Goal: Feedback & Contribution: Submit feedback/report problem

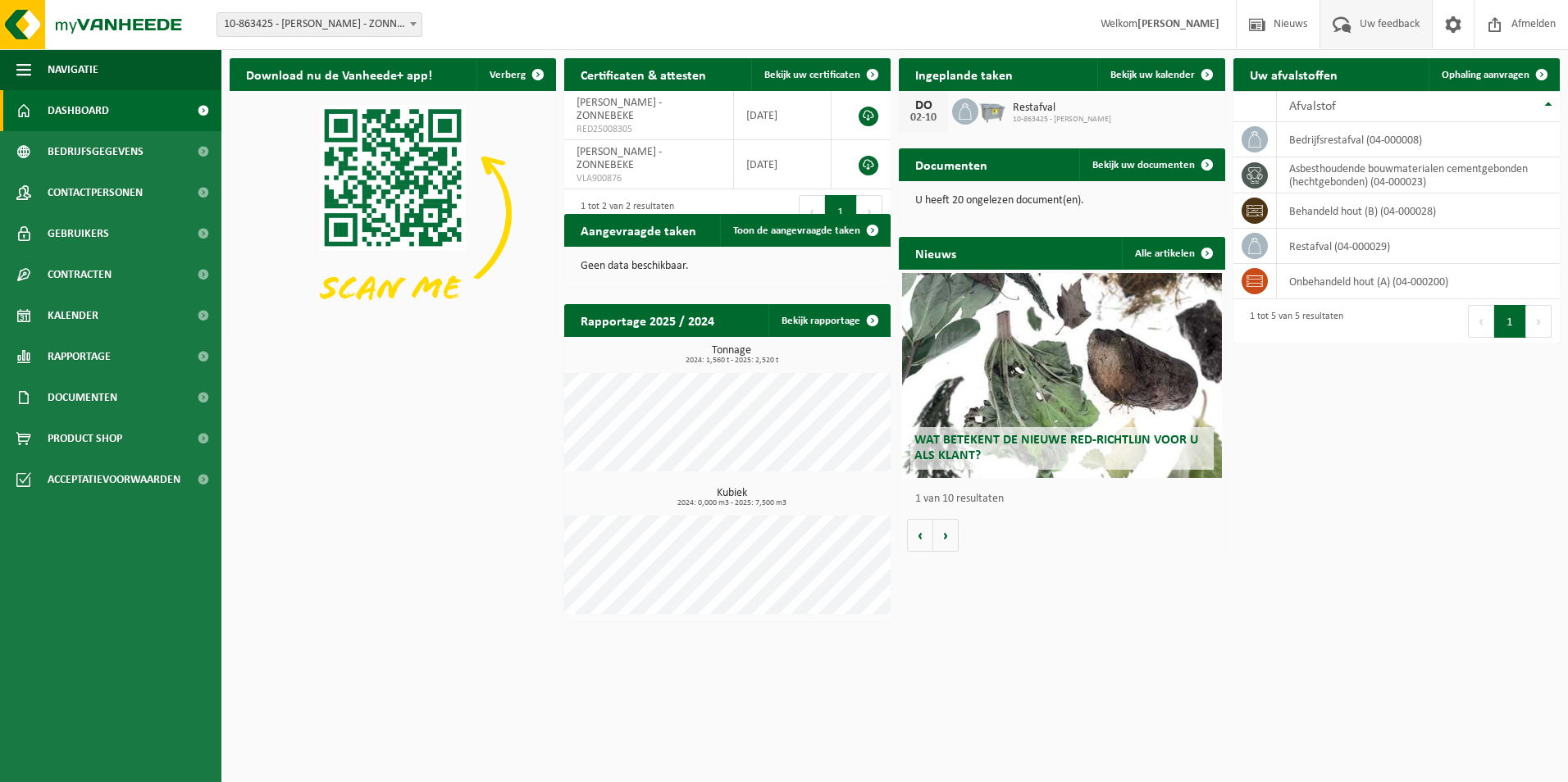
click at [1371, 18] on span "Uw feedback" at bounding box center [1389, 24] width 68 height 48
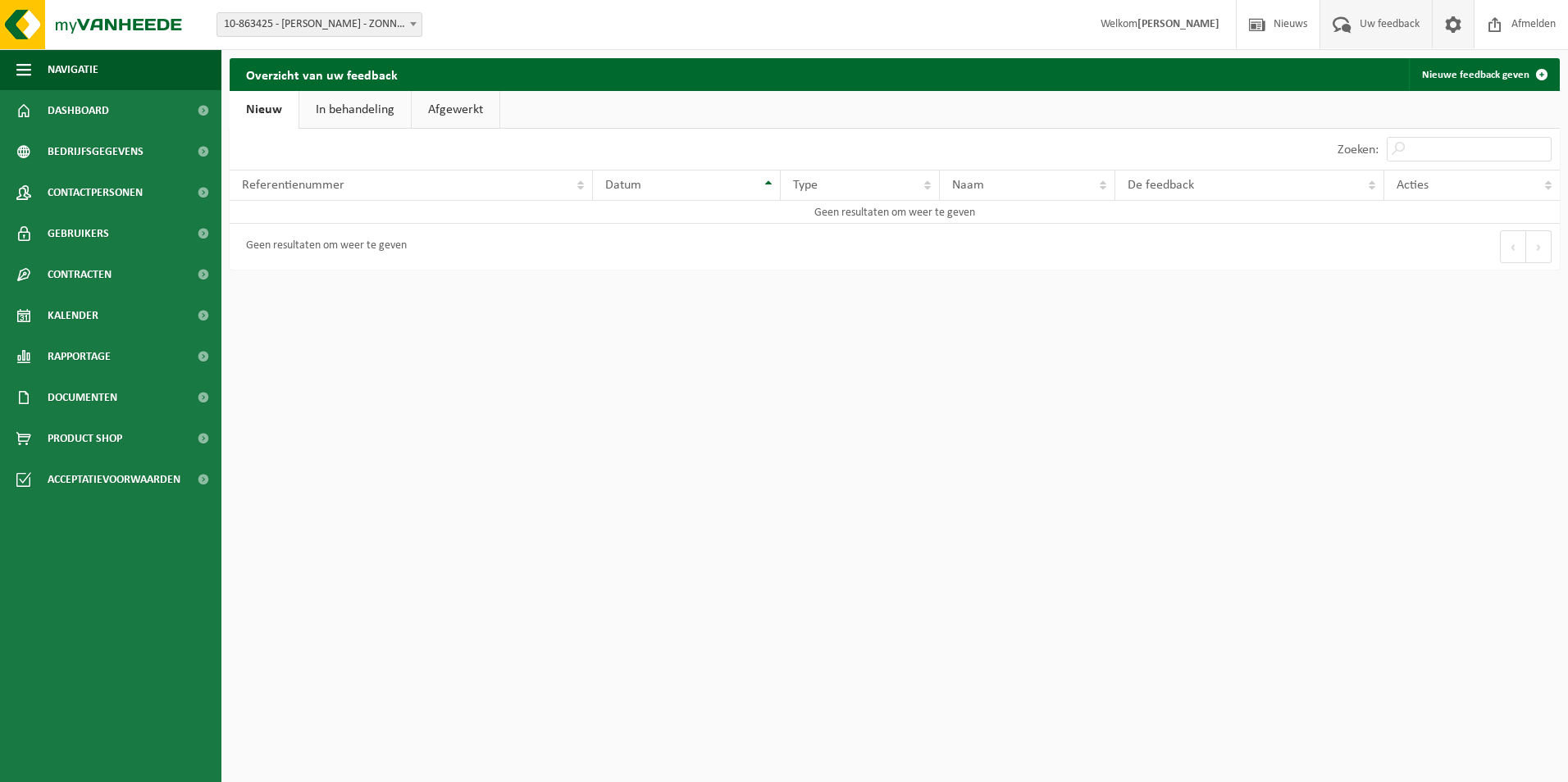
click at [1454, 23] on span at bounding box center [1452, 24] width 24 height 48
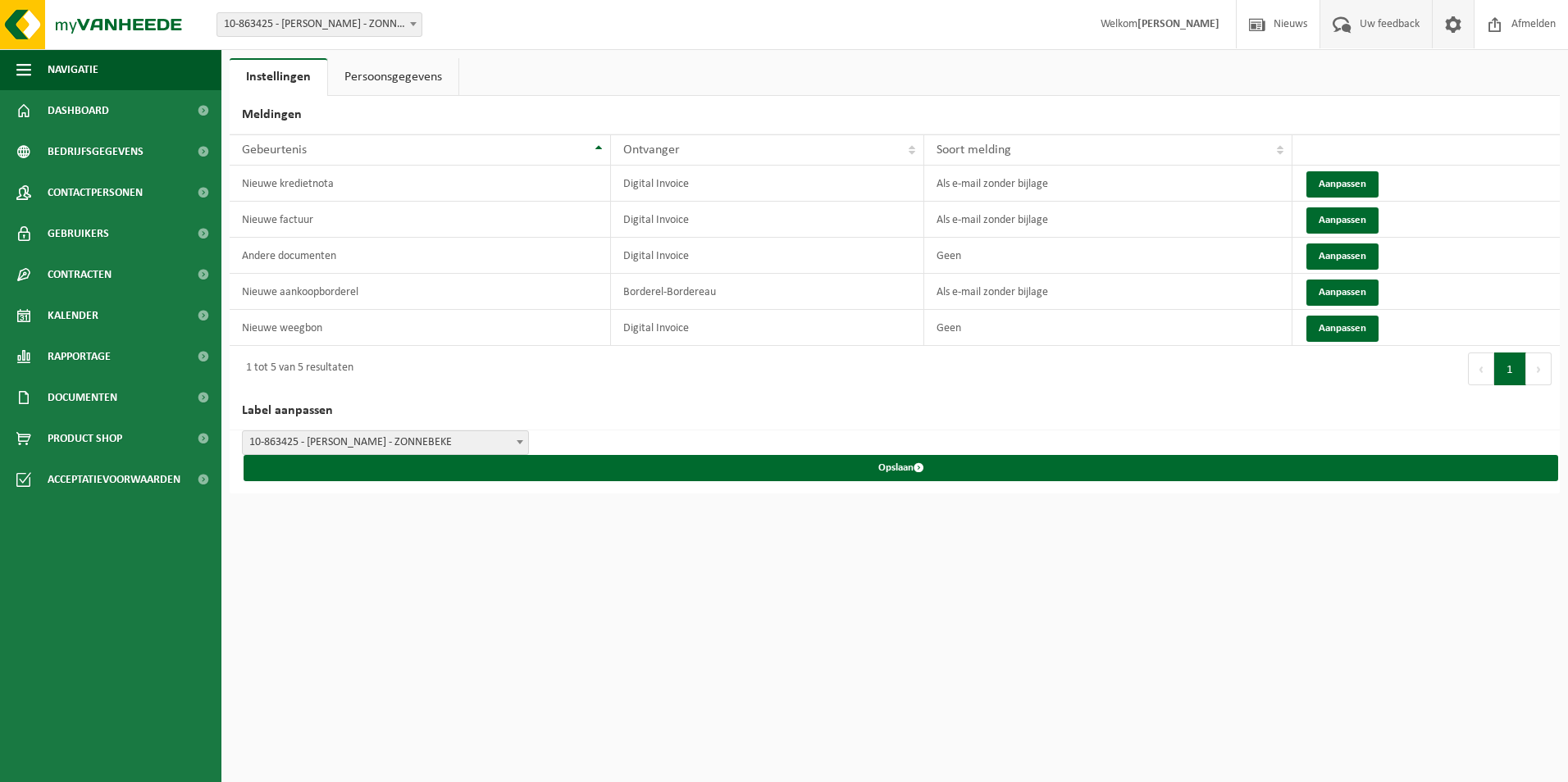
click at [1380, 24] on span "Uw feedback" at bounding box center [1389, 24] width 68 height 48
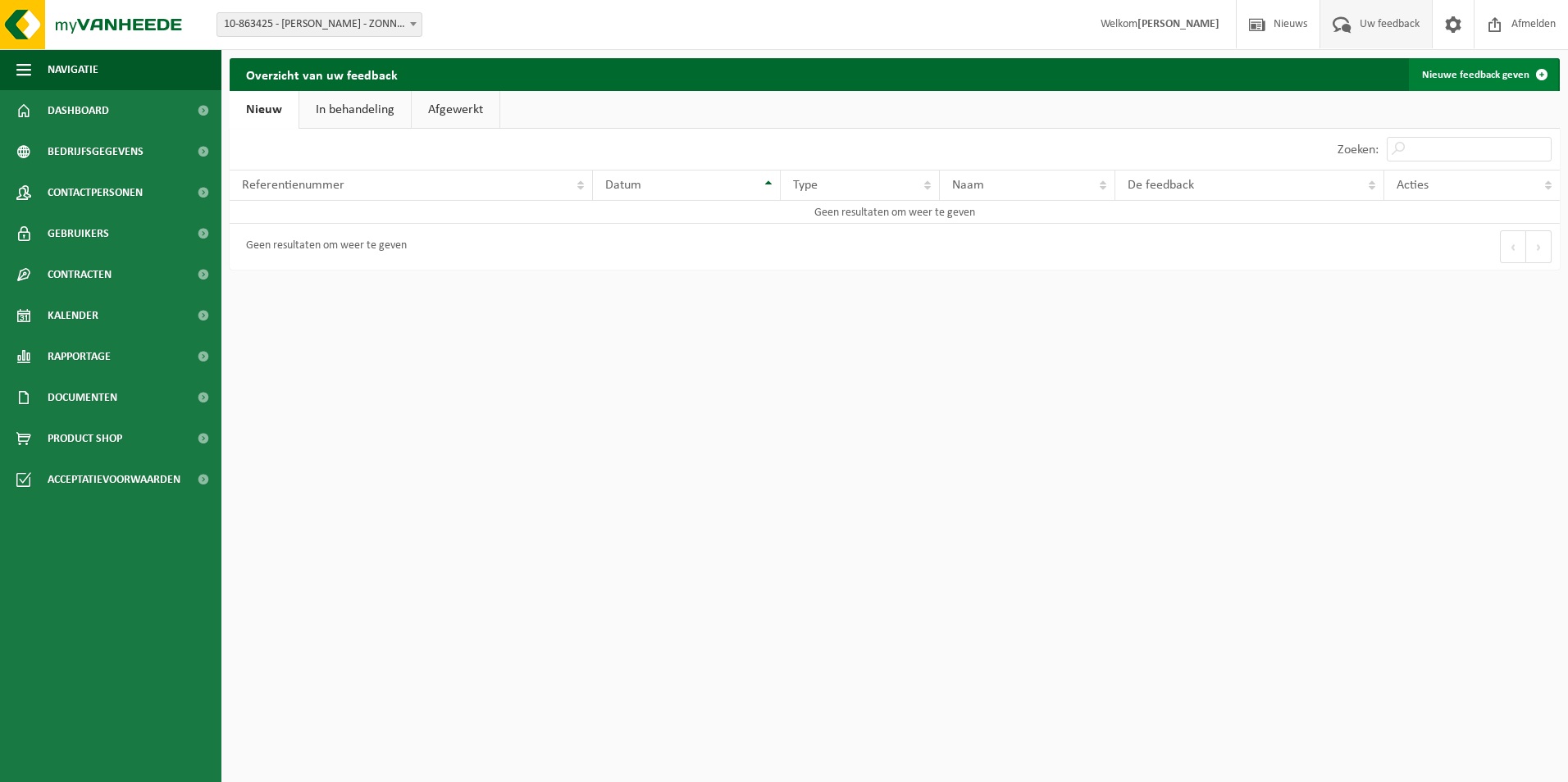
click at [1463, 69] on link "Nieuwe feedback geven" at bounding box center [1484, 74] width 149 height 33
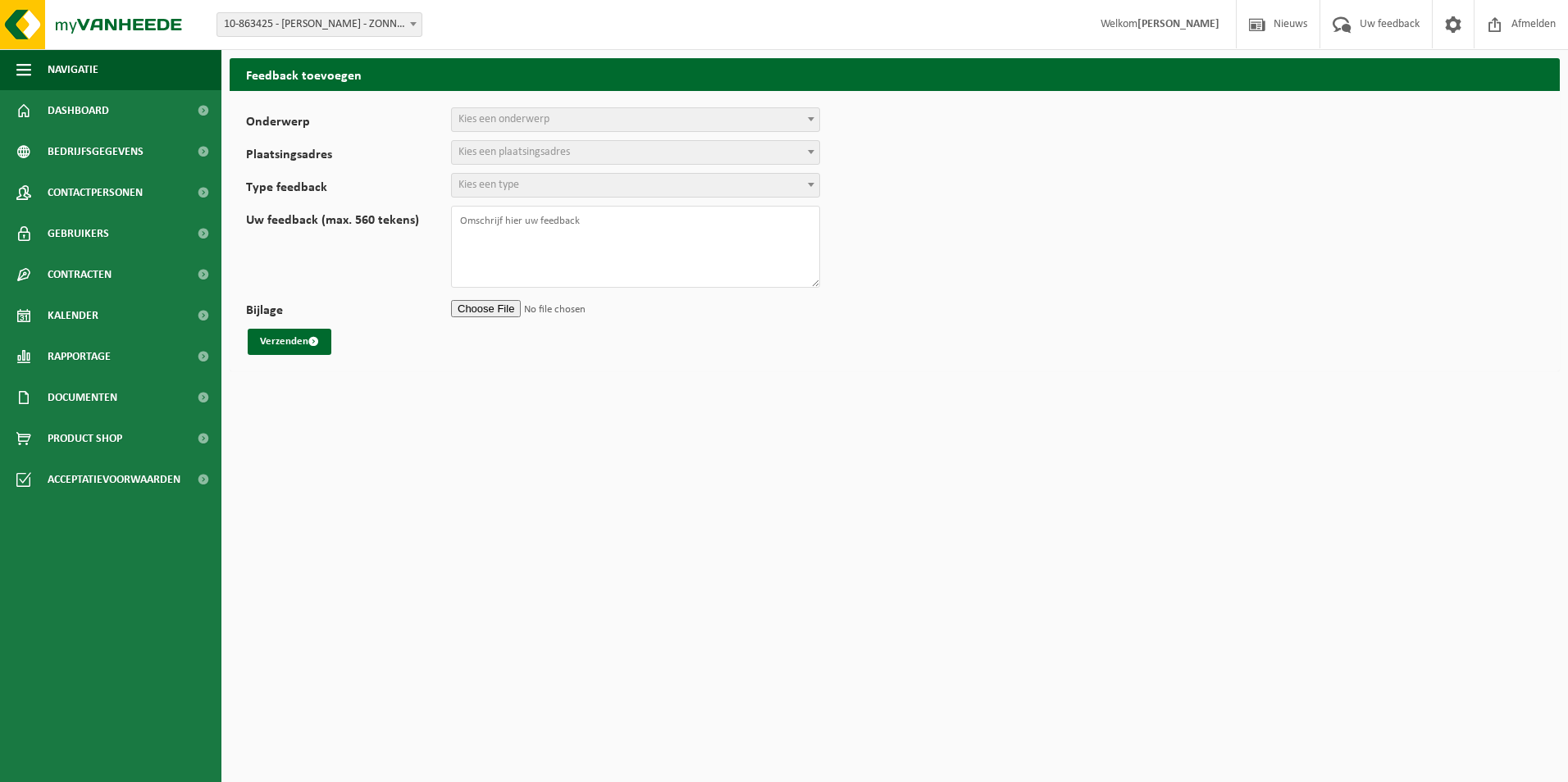
select select
click at [511, 118] on span "Kies een onderwerp" at bounding box center [503, 119] width 91 height 13
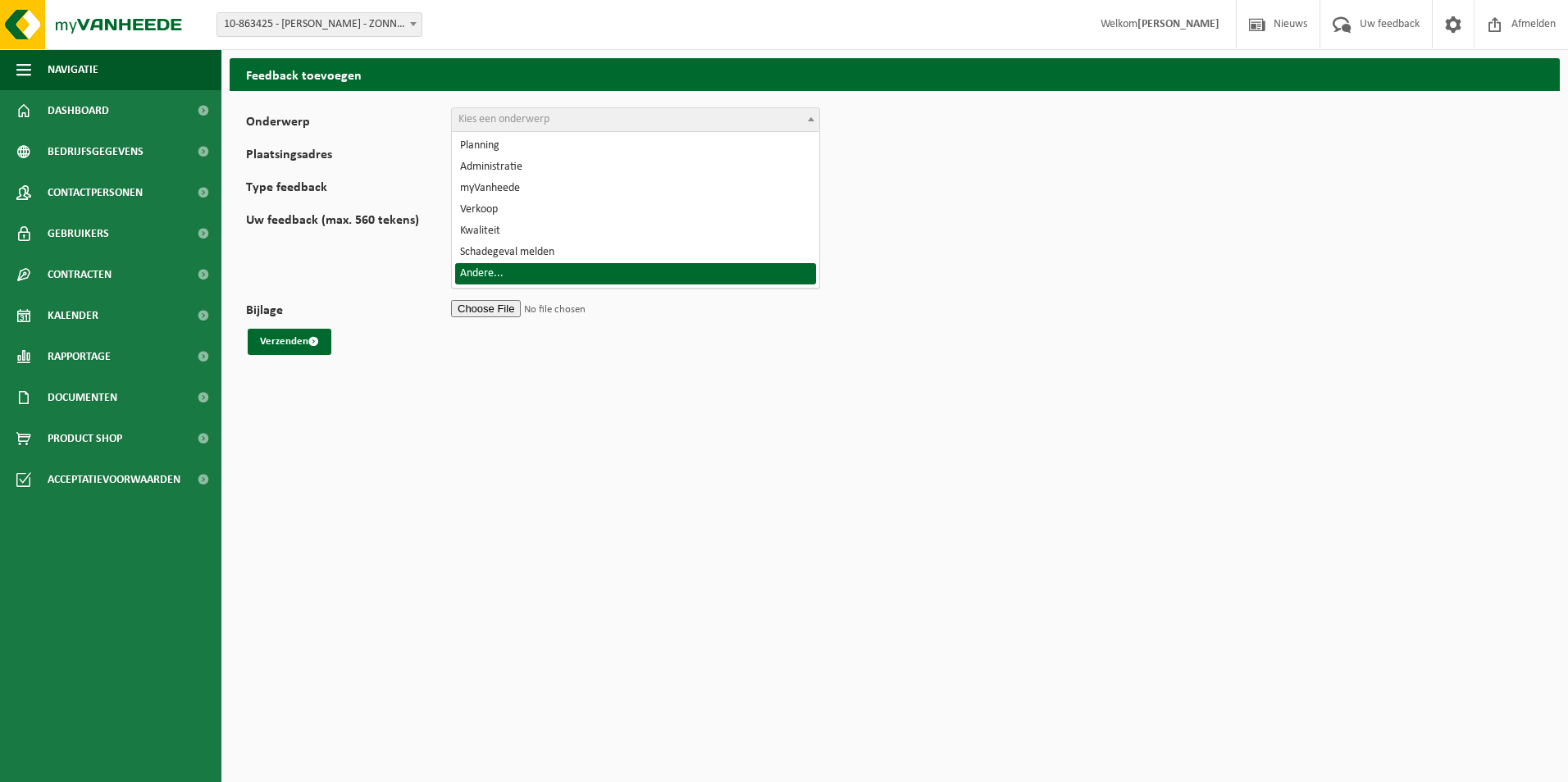
select select "32"
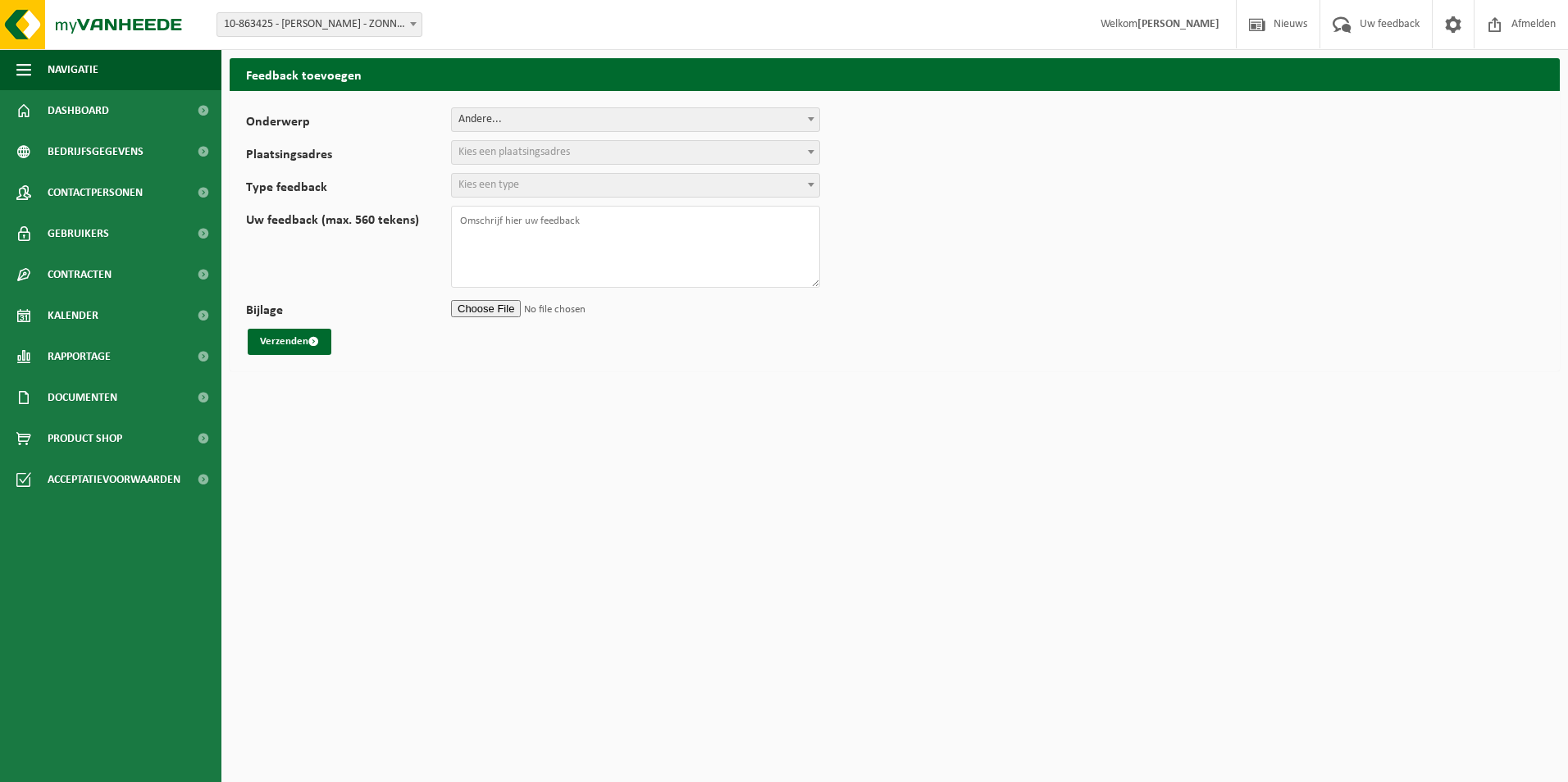
click at [588, 157] on span "Kies een plaatsingsadres" at bounding box center [636, 152] width 368 height 23
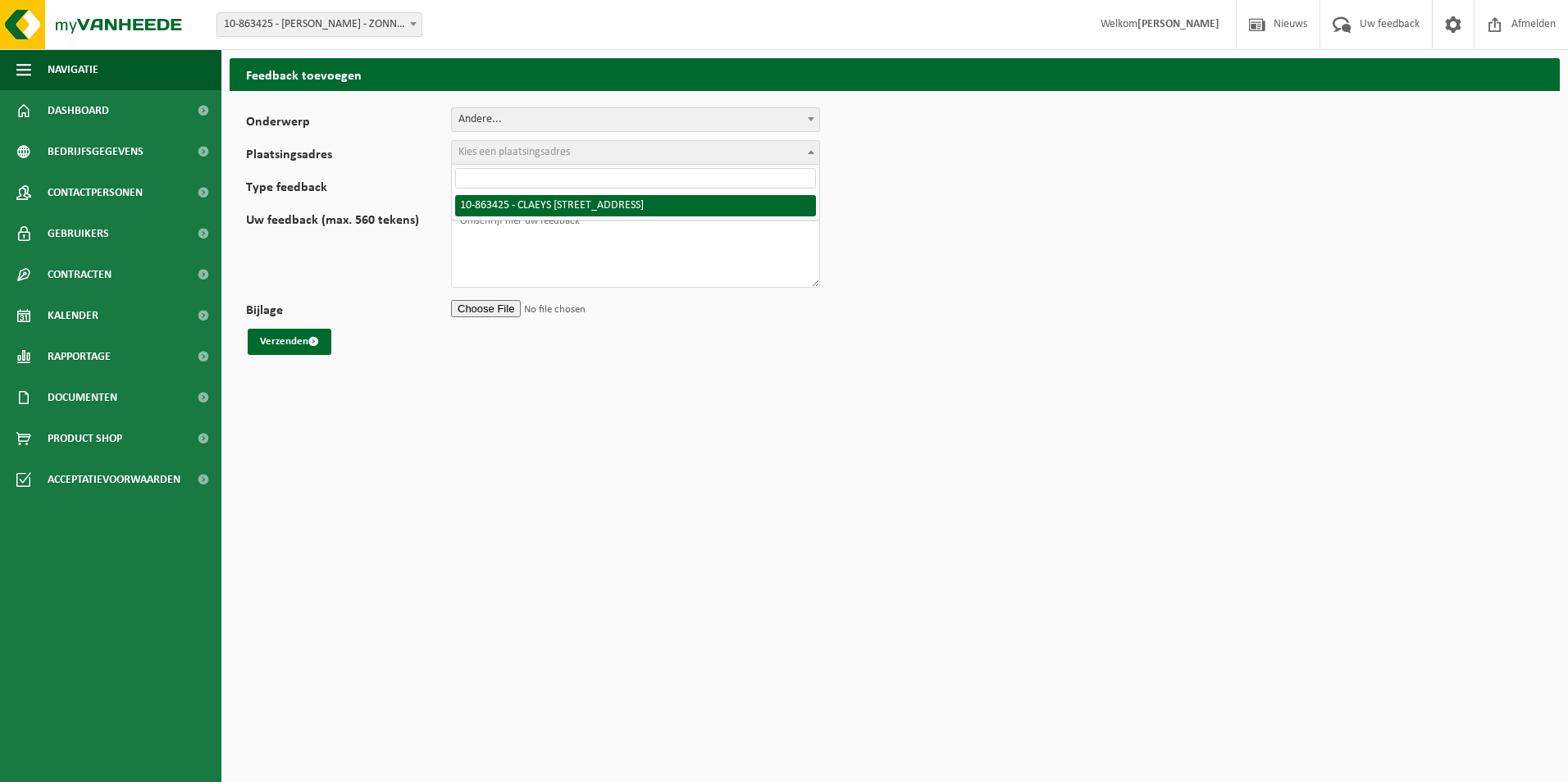
select select "114111"
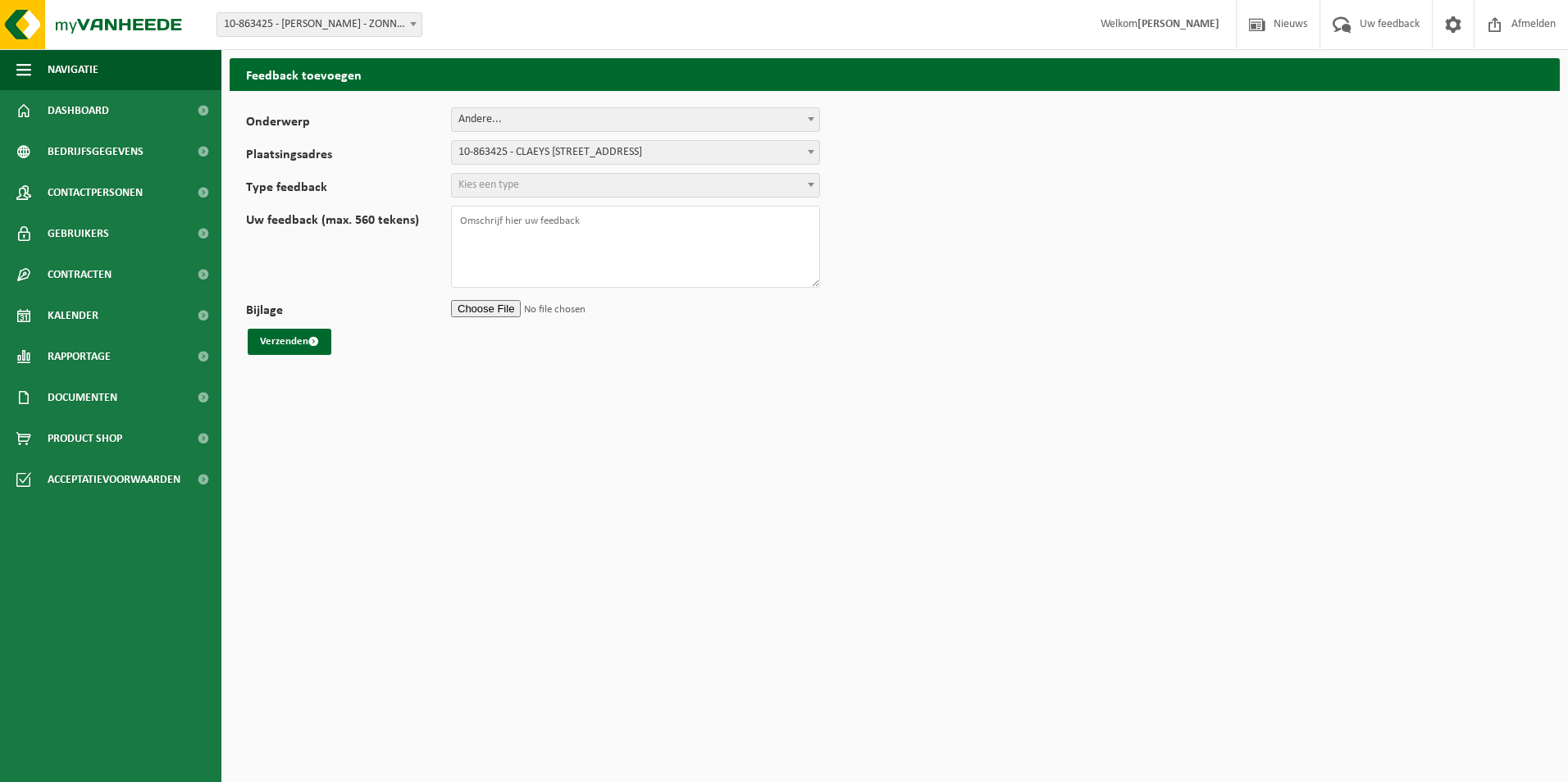
click at [604, 187] on span "Kies een type" at bounding box center [636, 186] width 368 height 23
select select "QUE"
click at [596, 121] on span "Andere..." at bounding box center [636, 120] width 368 height 23
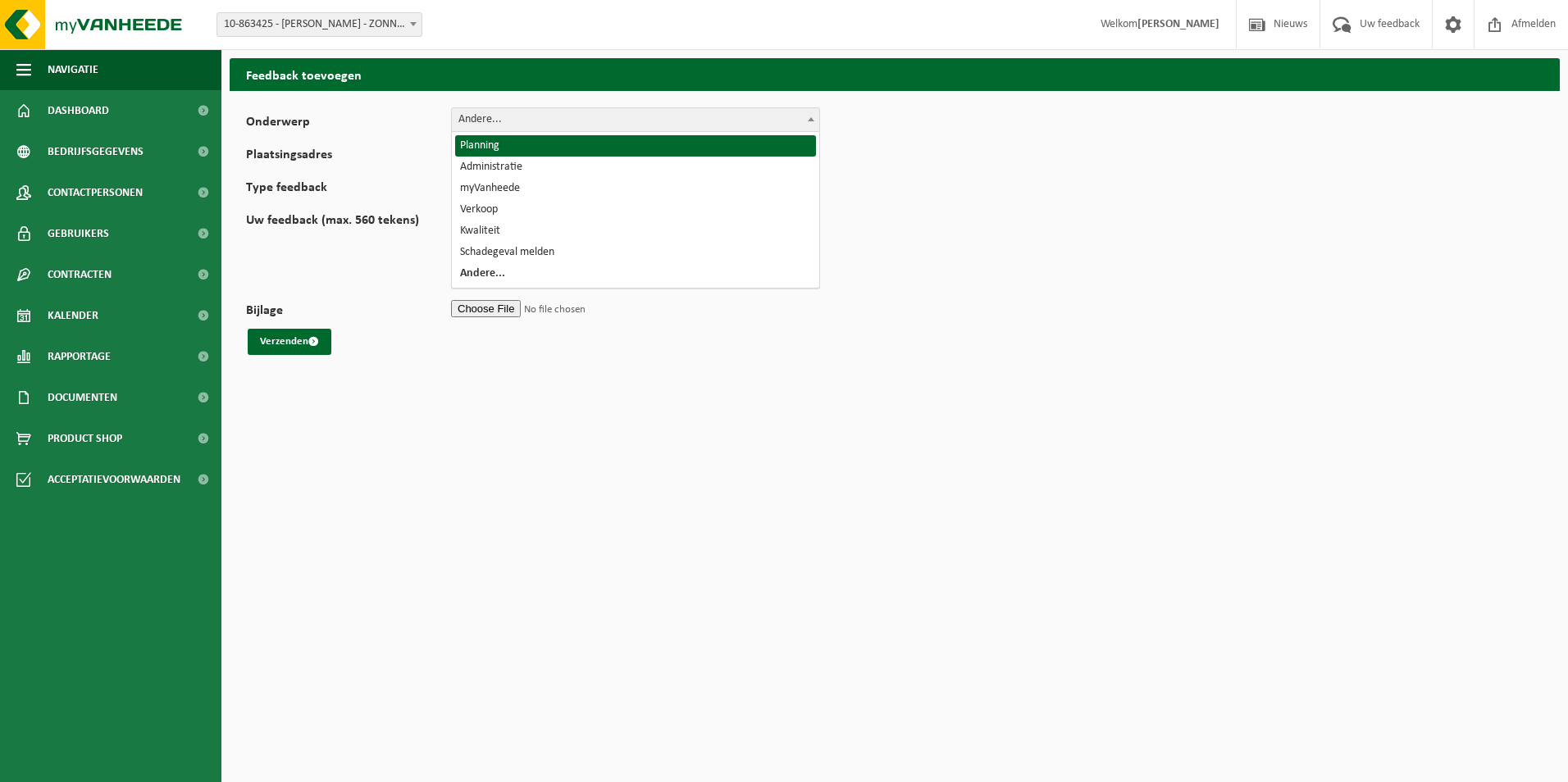
select select "1"
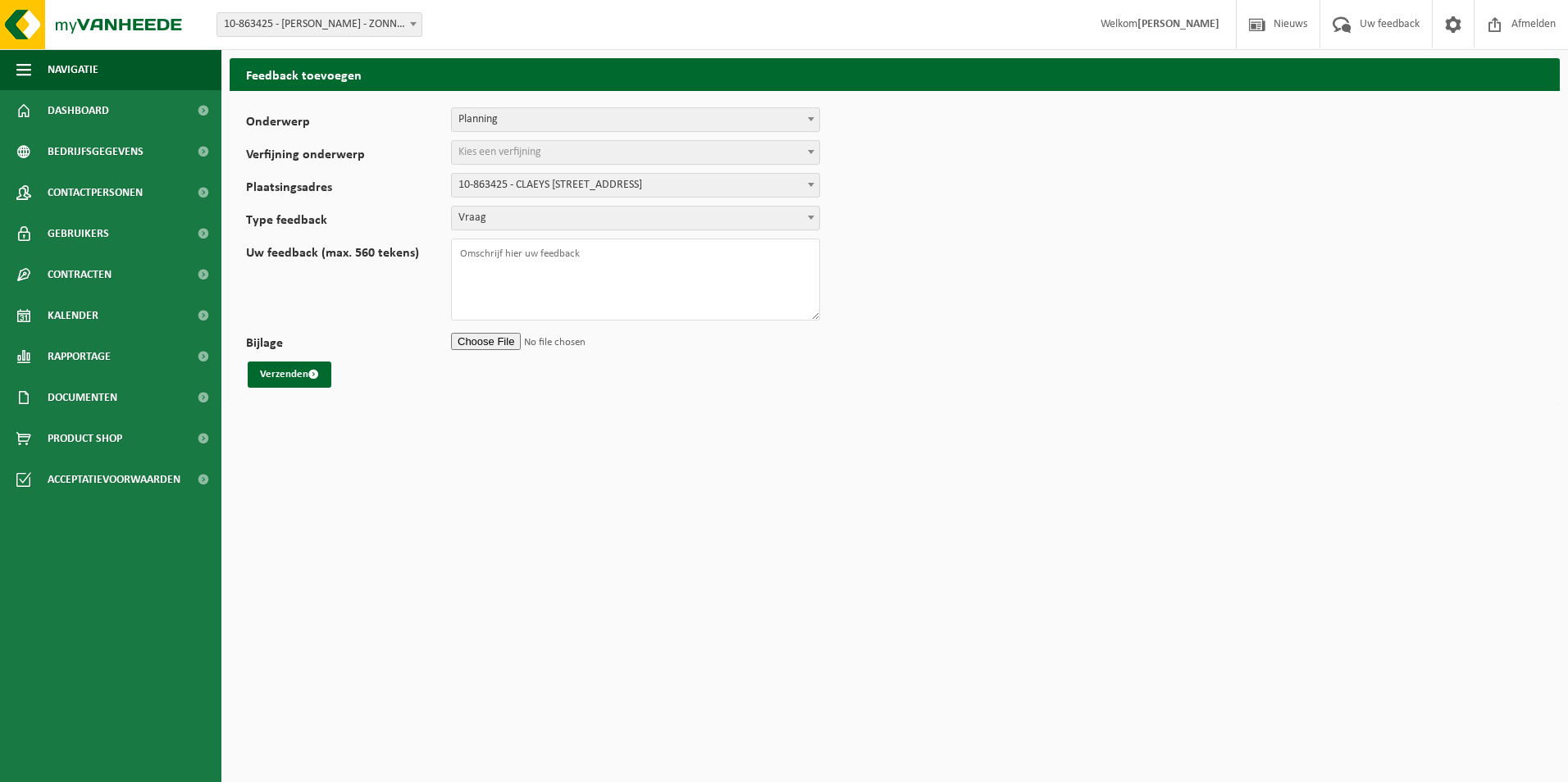
select select
click at [578, 148] on span "Kies een verfijning" at bounding box center [636, 152] width 368 height 23
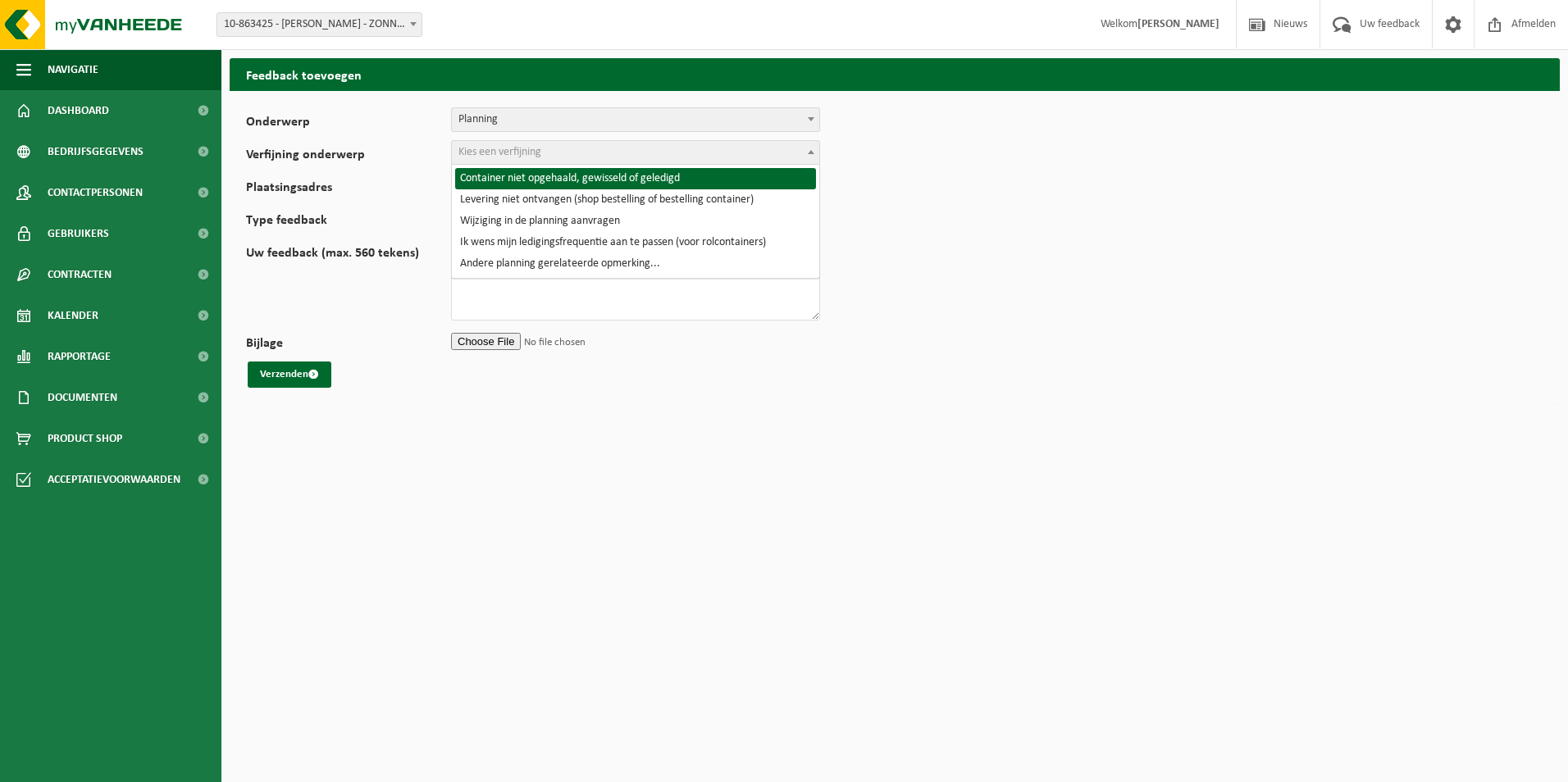
click at [728, 130] on span "Planning" at bounding box center [636, 120] width 368 height 23
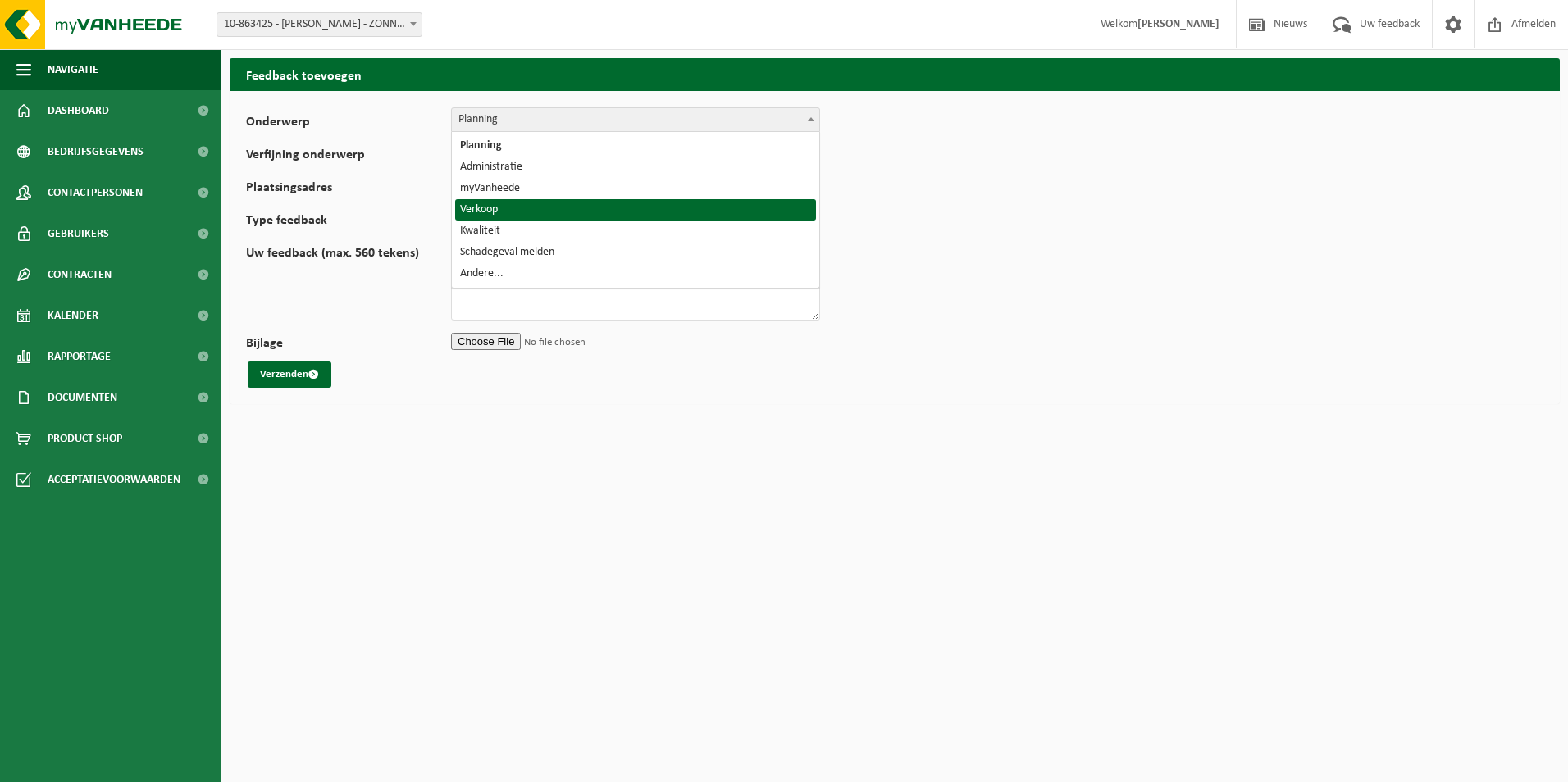
select select "19"
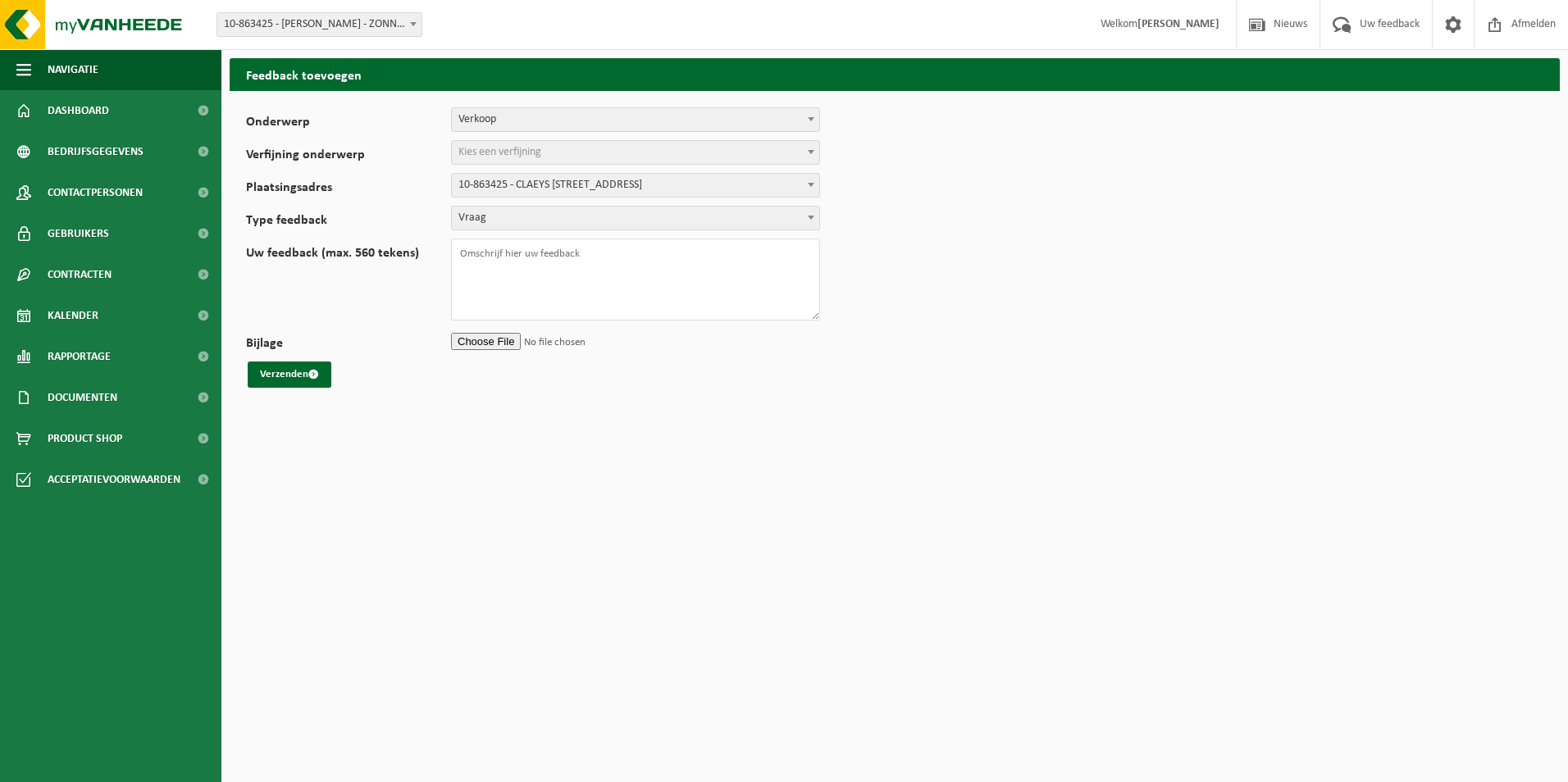
select select
click at [664, 158] on span "Kies een verfijning" at bounding box center [636, 152] width 368 height 23
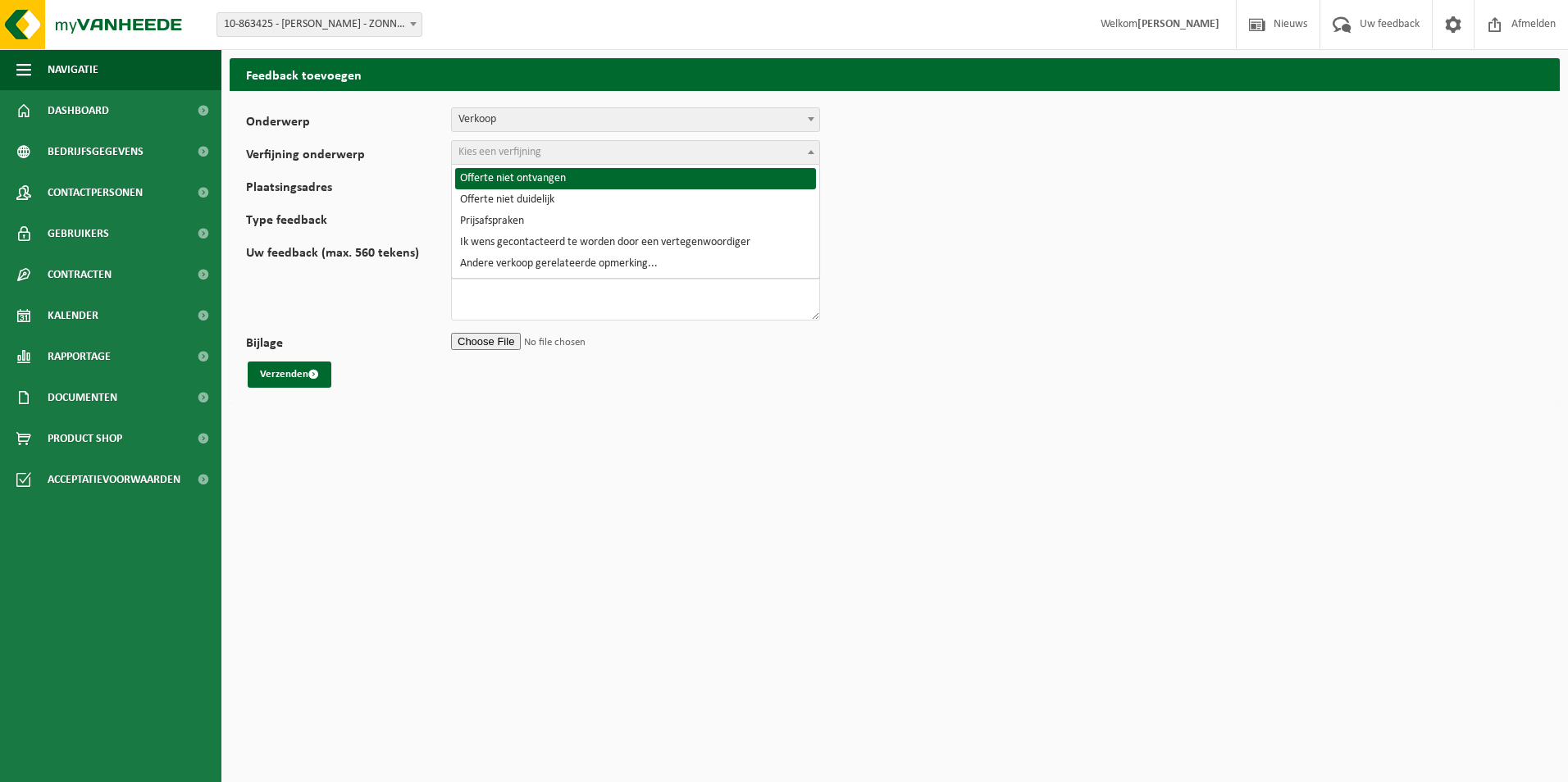
click at [660, 125] on span "Verkoop" at bounding box center [636, 120] width 368 height 23
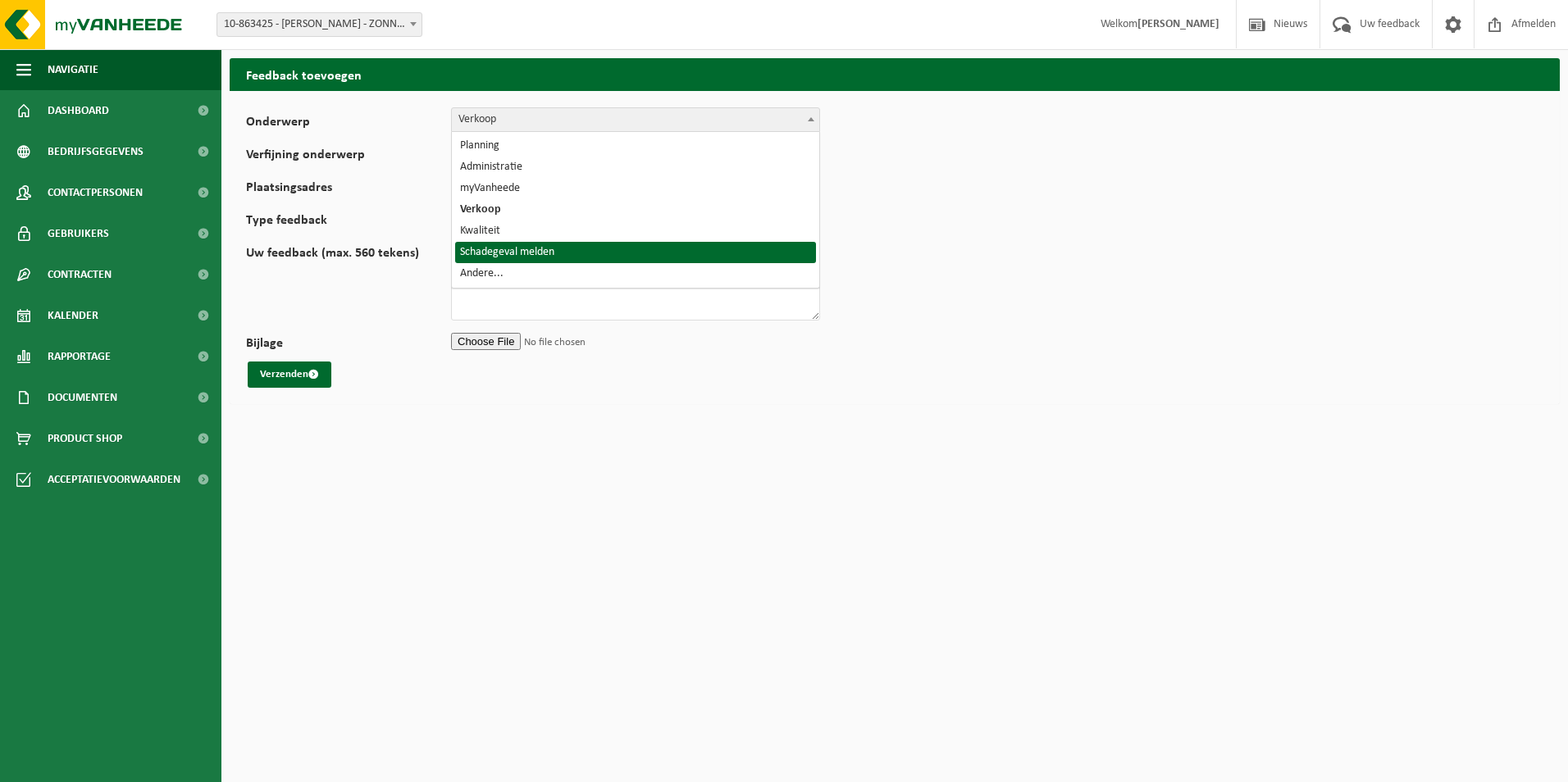
select select "31"
select select
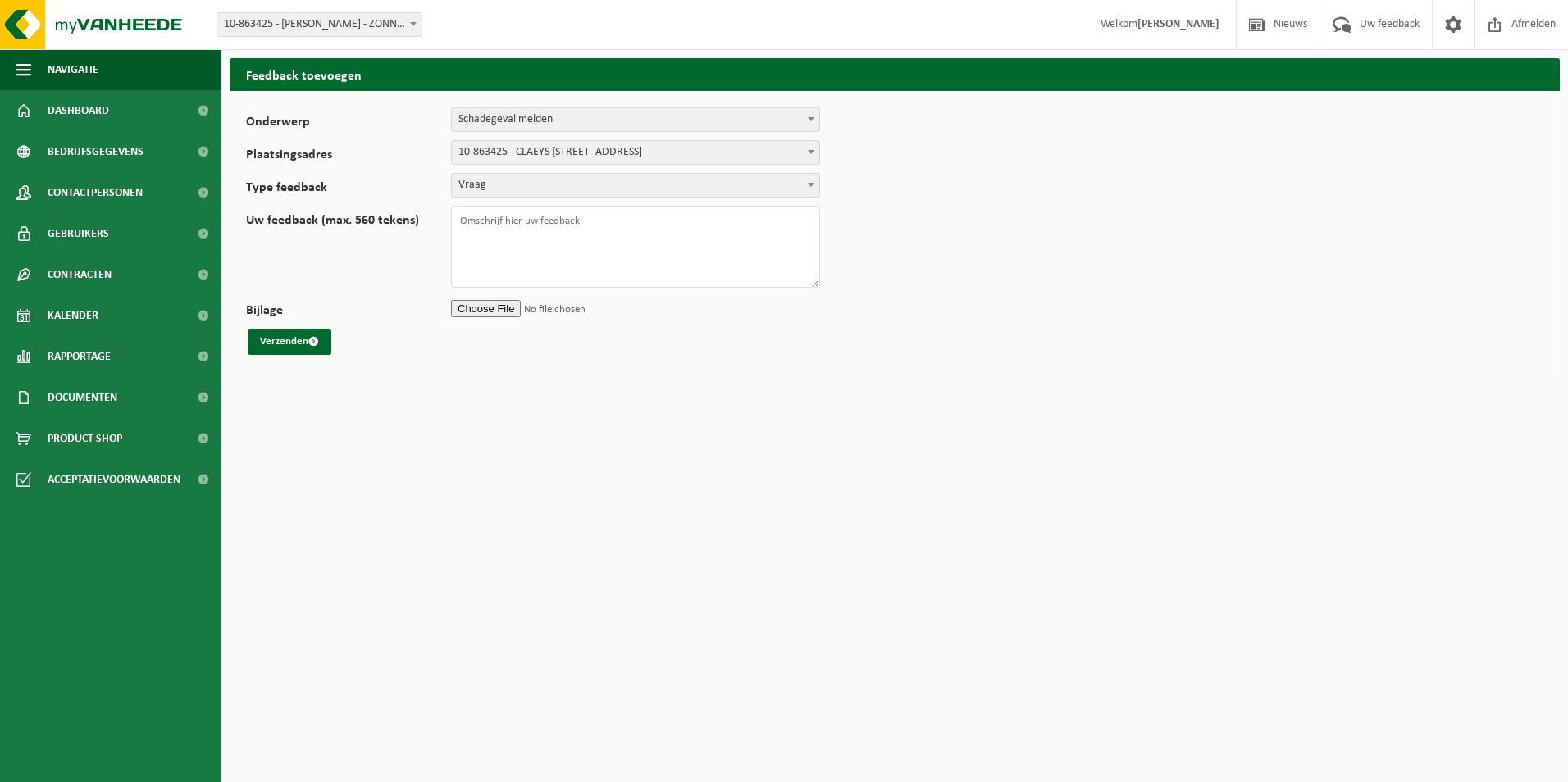
click at [640, 125] on span "Schadegeval melden" at bounding box center [636, 120] width 368 height 23
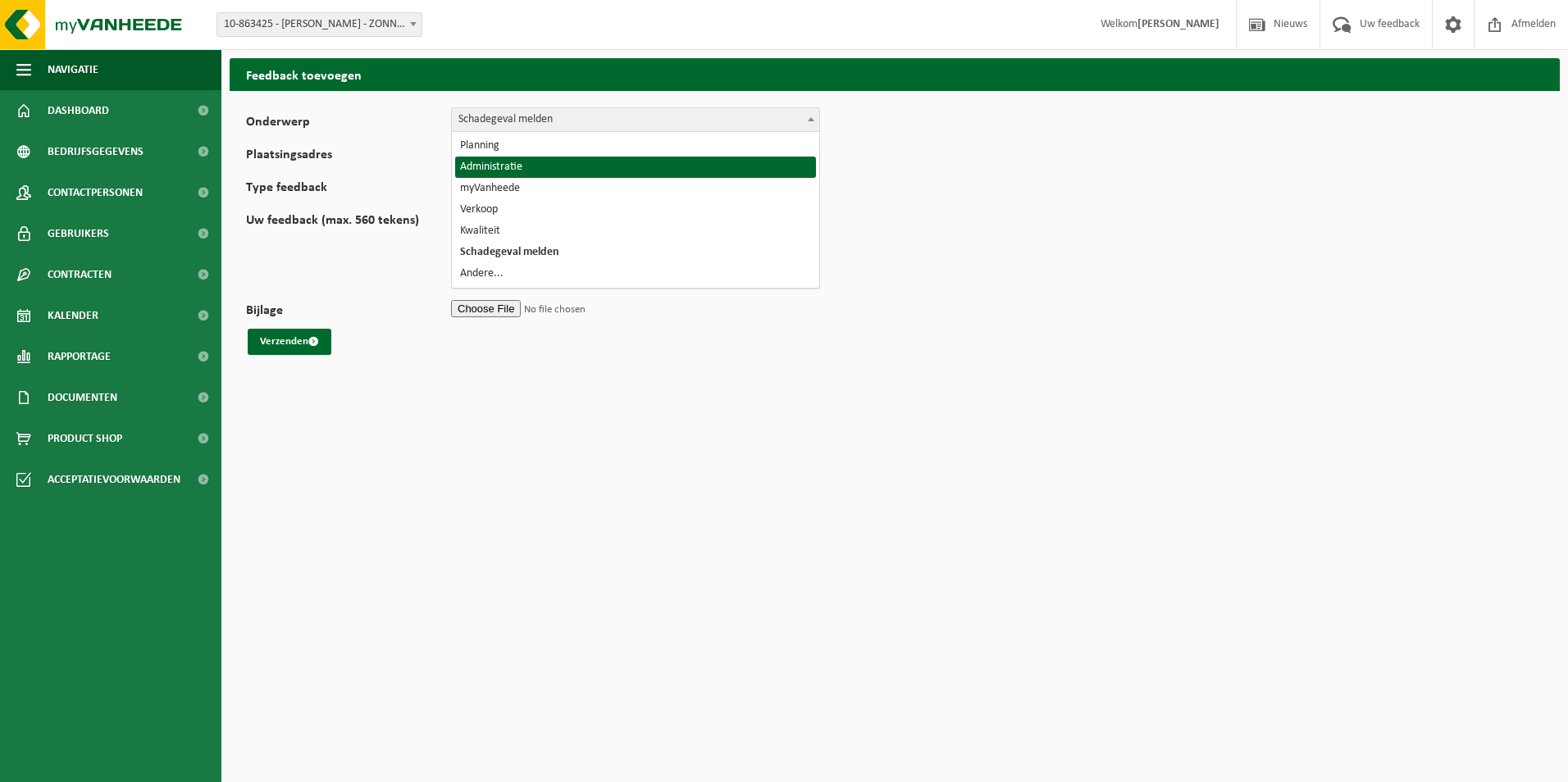
select select "7"
select select
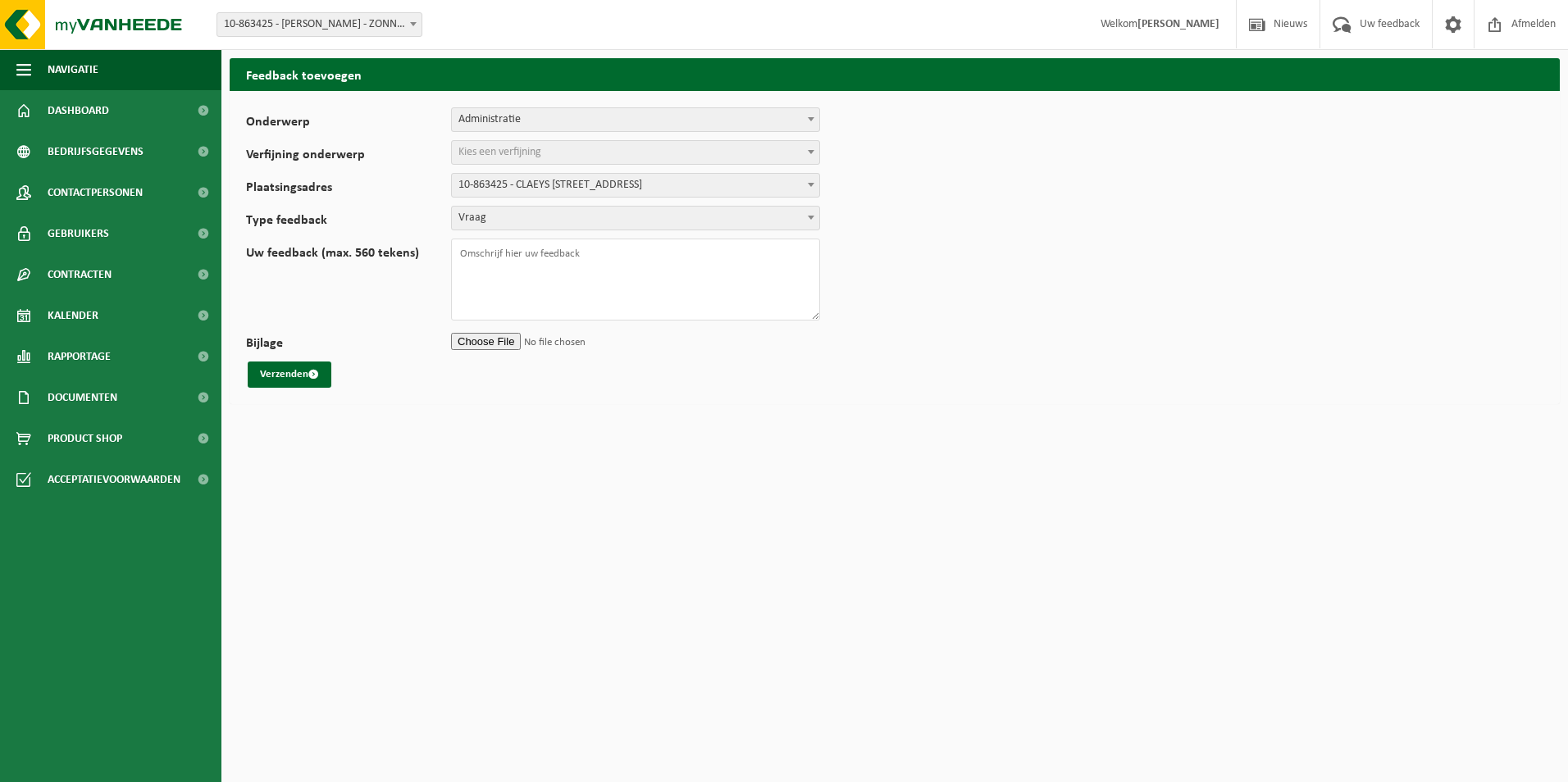
click at [616, 154] on span "Kies een verfijning" at bounding box center [636, 152] width 368 height 23
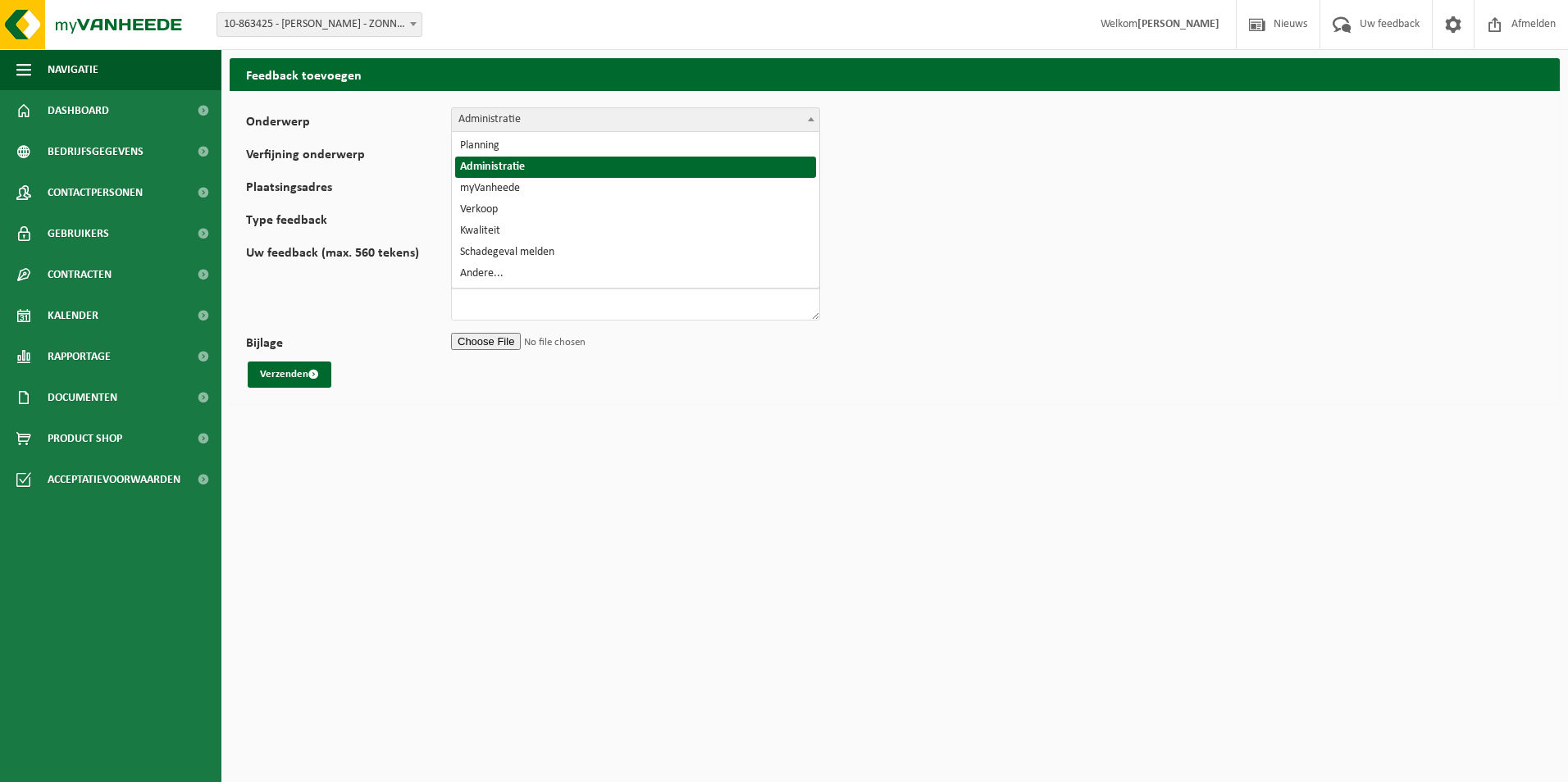
click at [628, 123] on span "Administratie" at bounding box center [636, 120] width 368 height 23
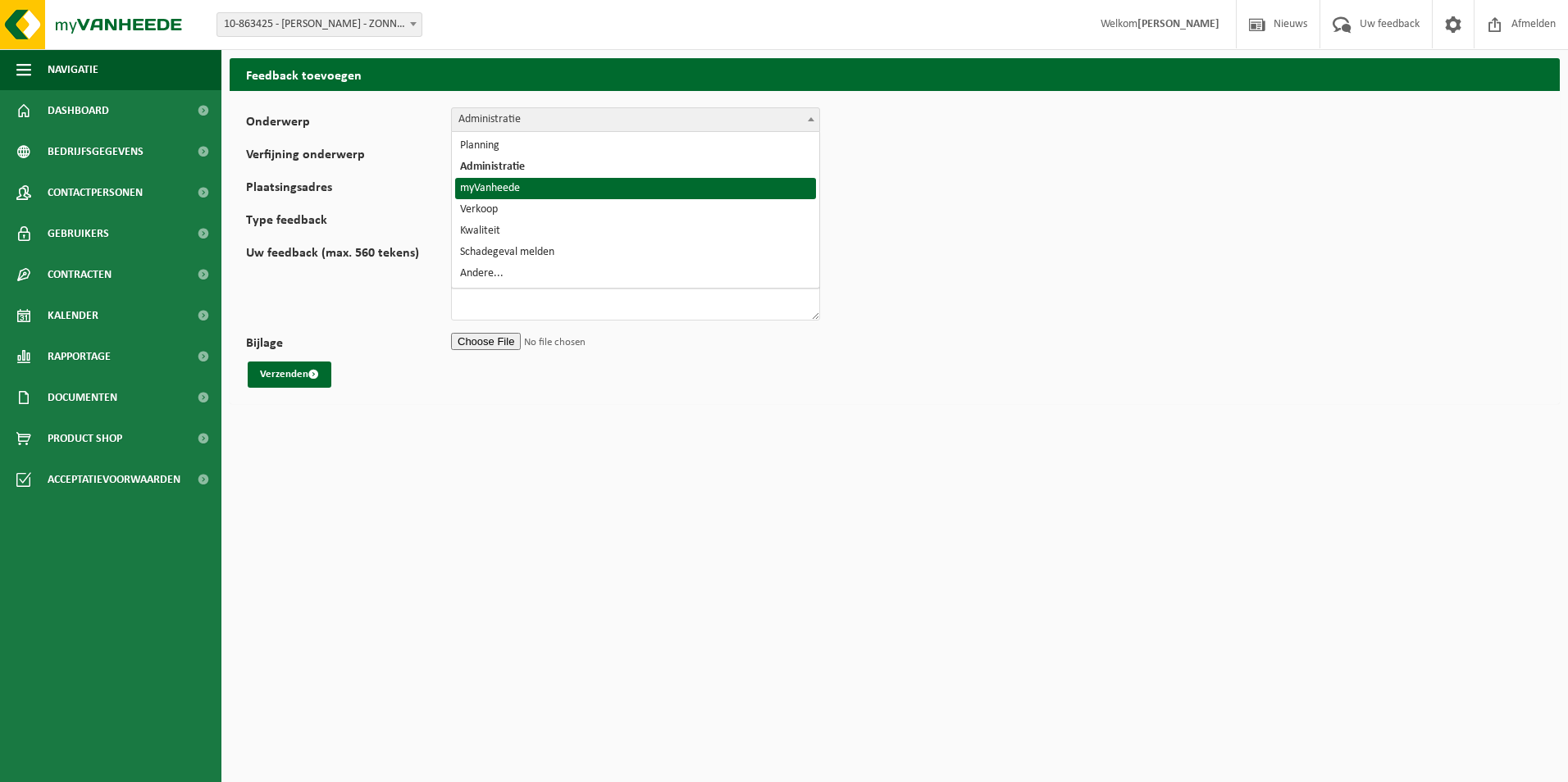
select select "11"
select select
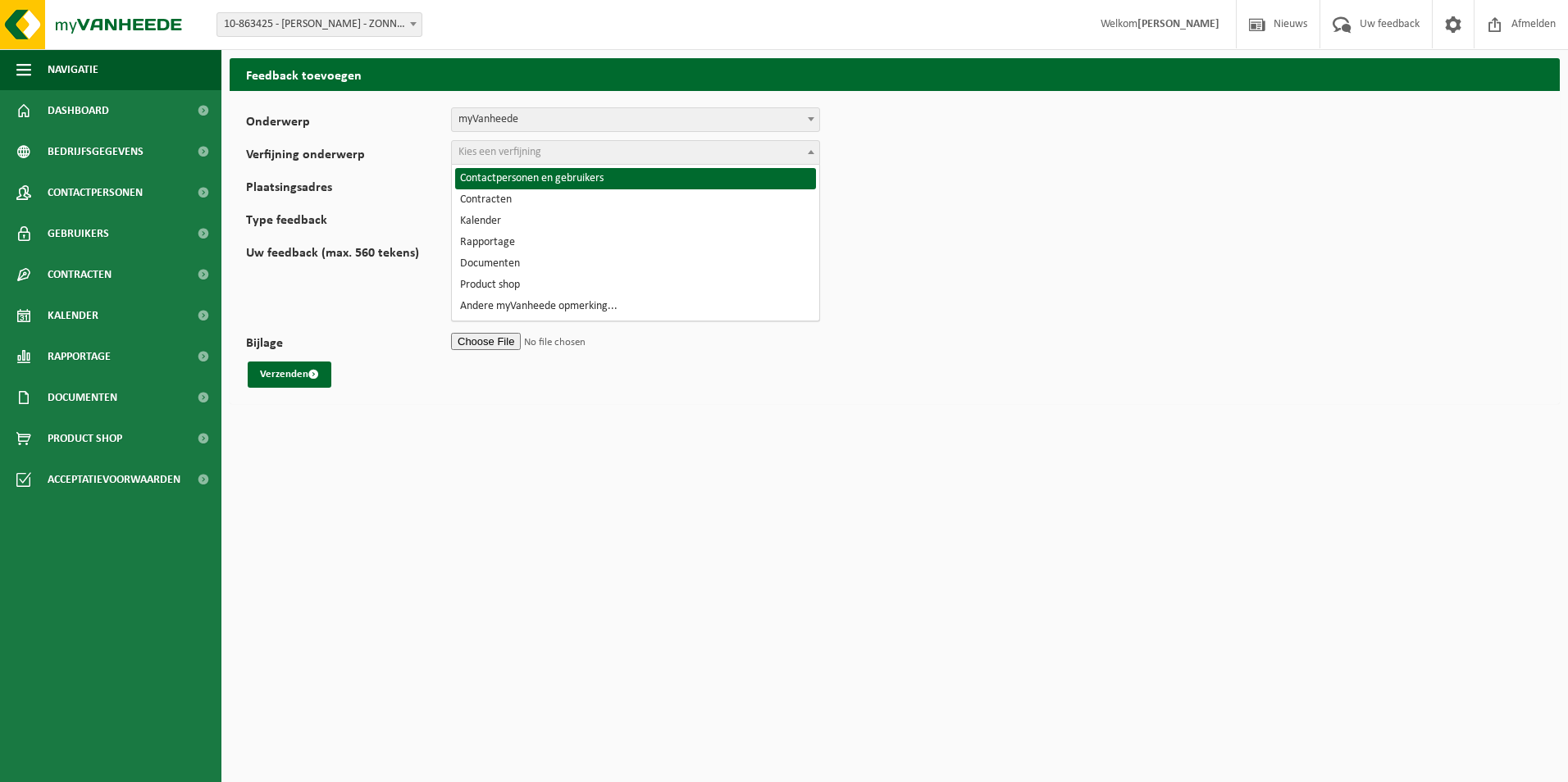
click at [627, 148] on span "Kies een verfijning" at bounding box center [636, 152] width 368 height 23
click at [637, 124] on span "myVanheede" at bounding box center [636, 120] width 368 height 23
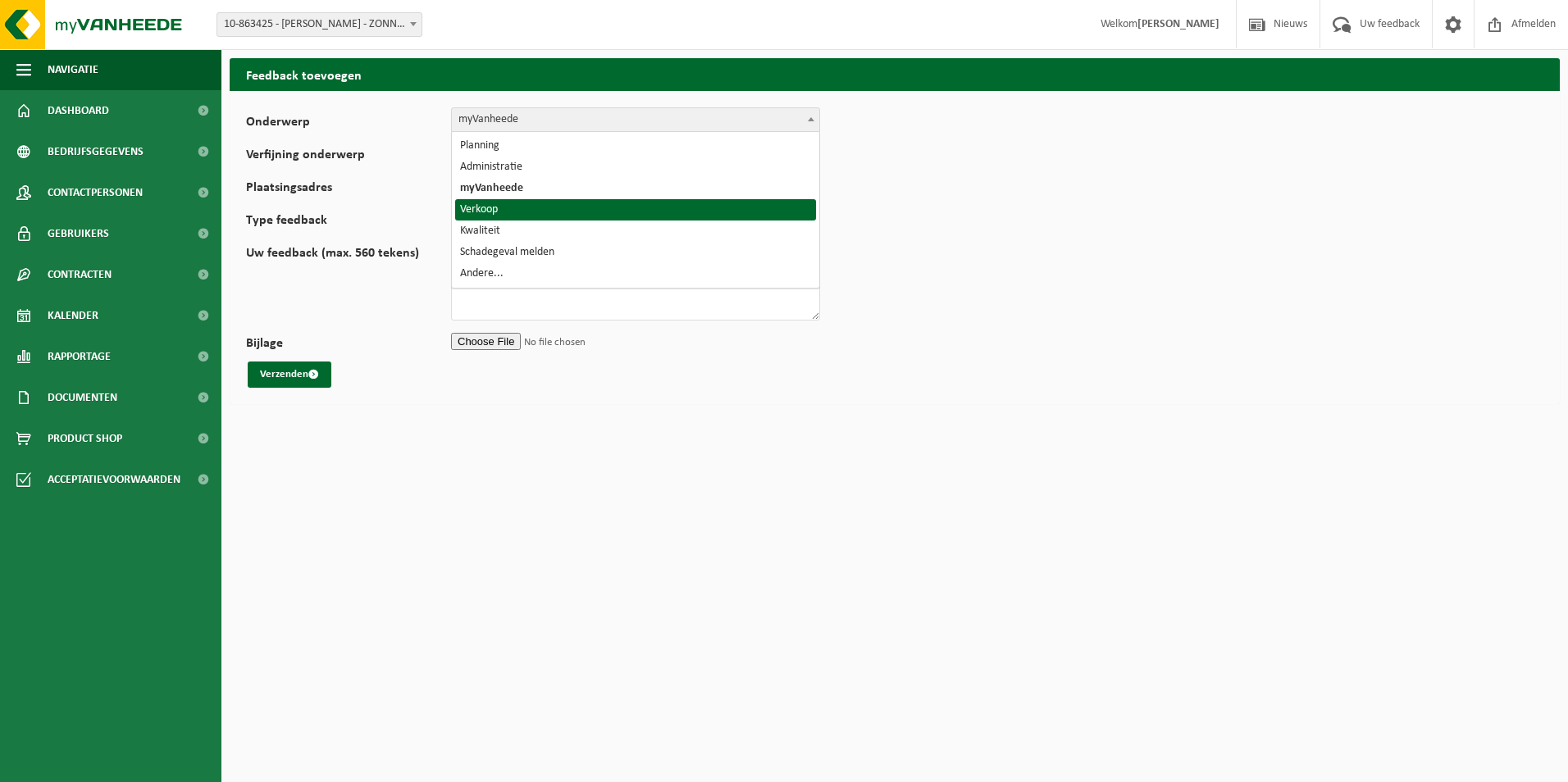
select select "19"
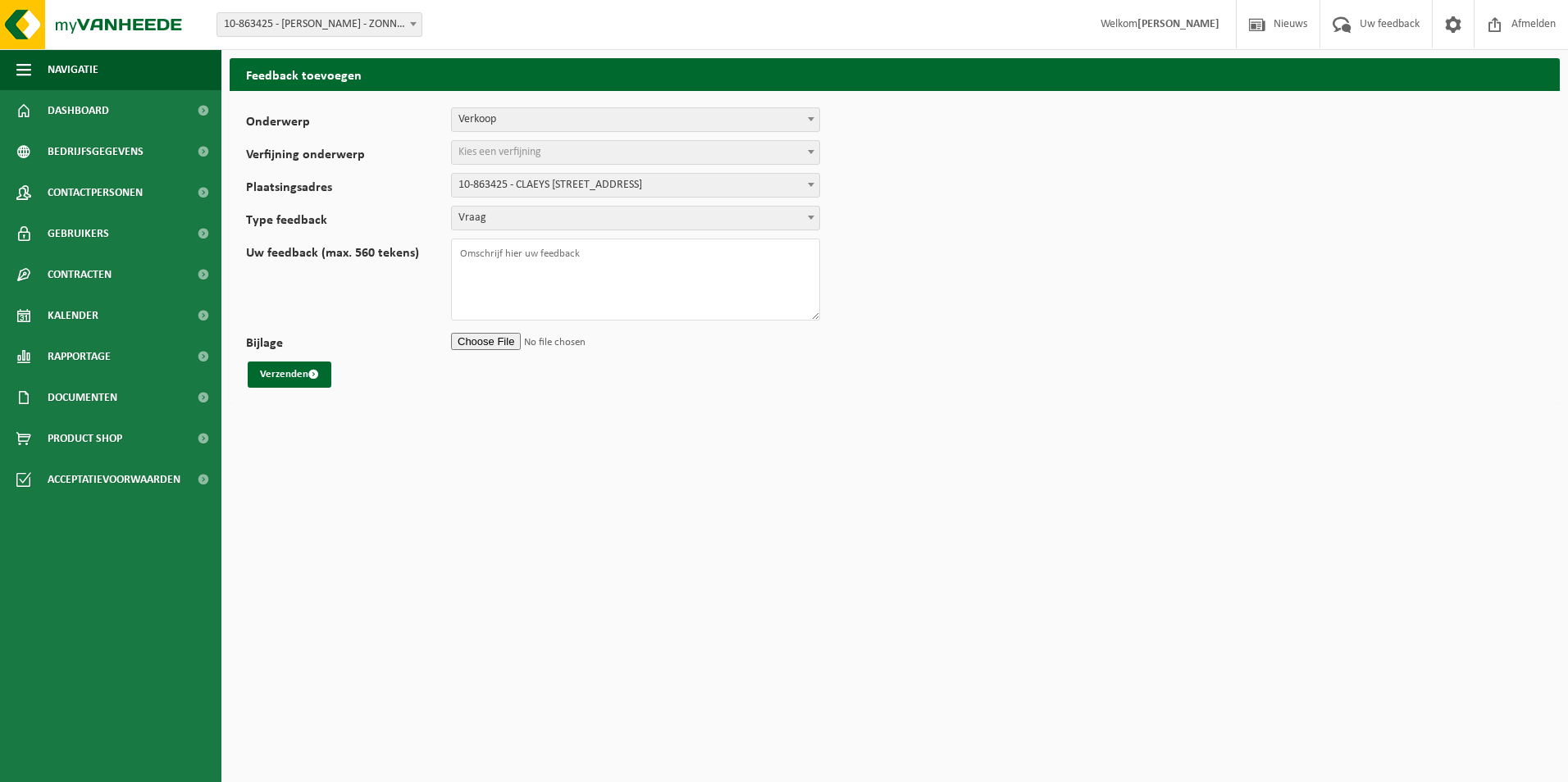
click at [632, 158] on span "Kies een verfijning" at bounding box center [636, 152] width 368 height 23
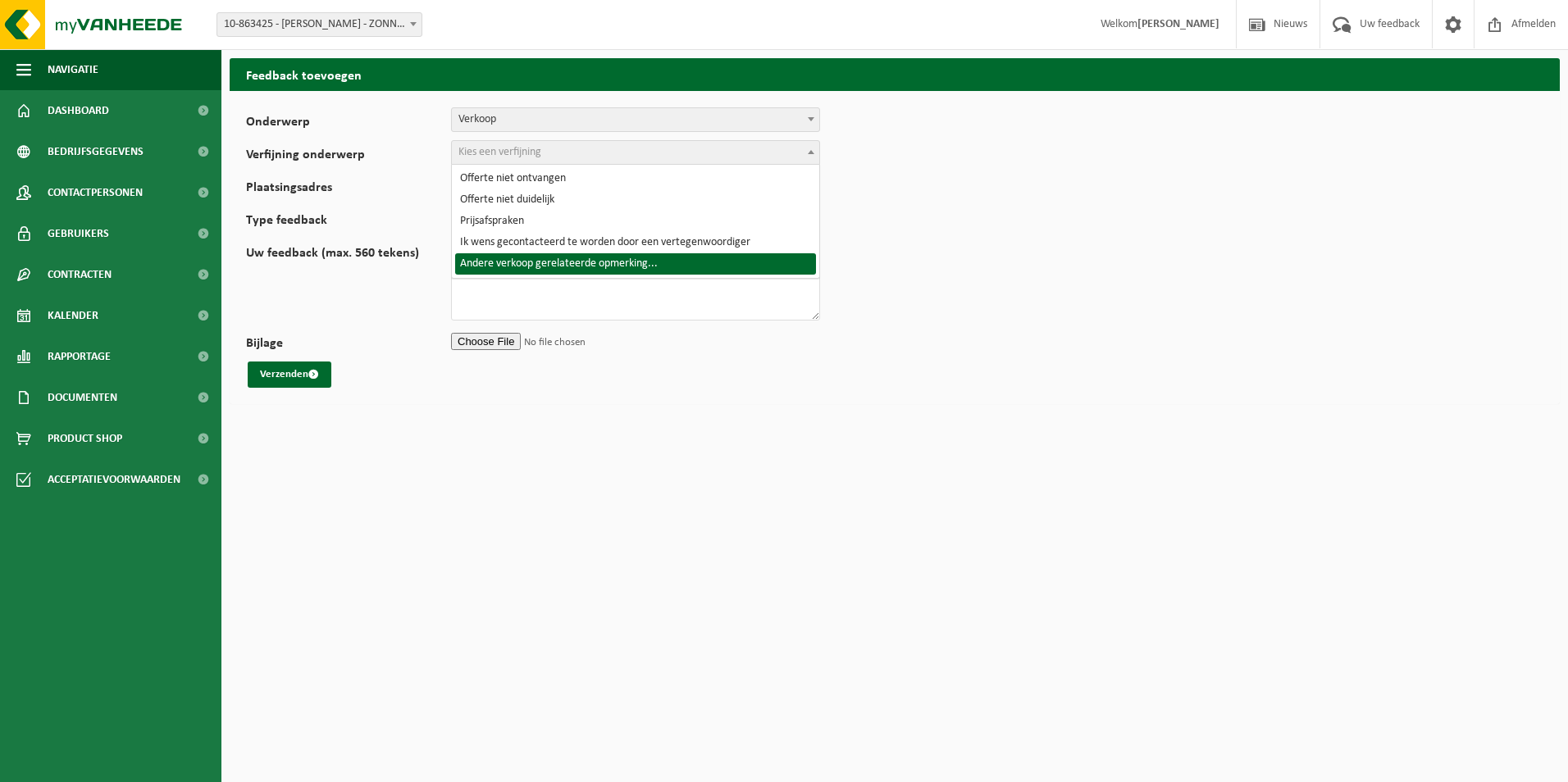
select select "24"
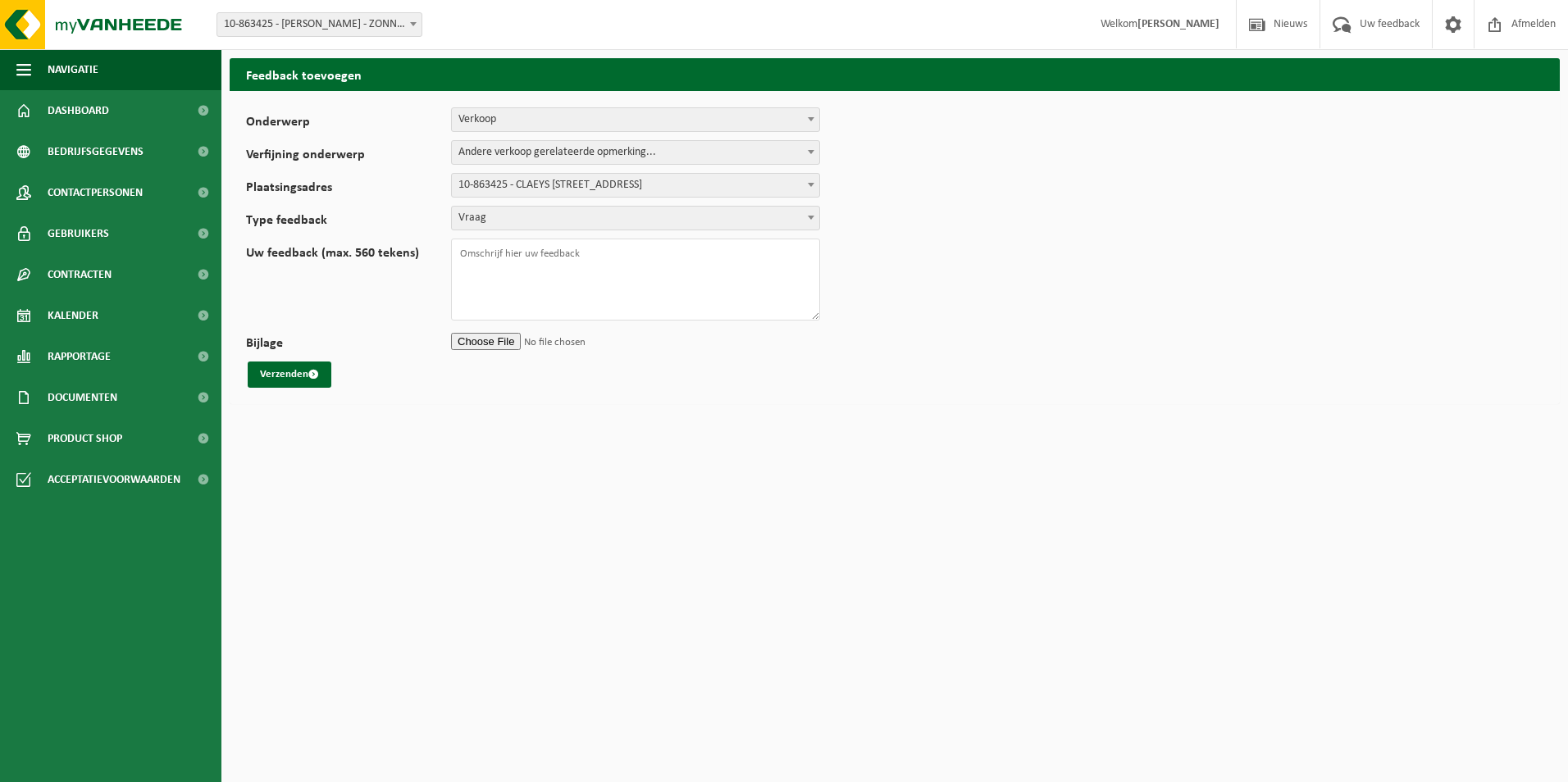
click at [612, 123] on span "Verkoop" at bounding box center [636, 120] width 368 height 23
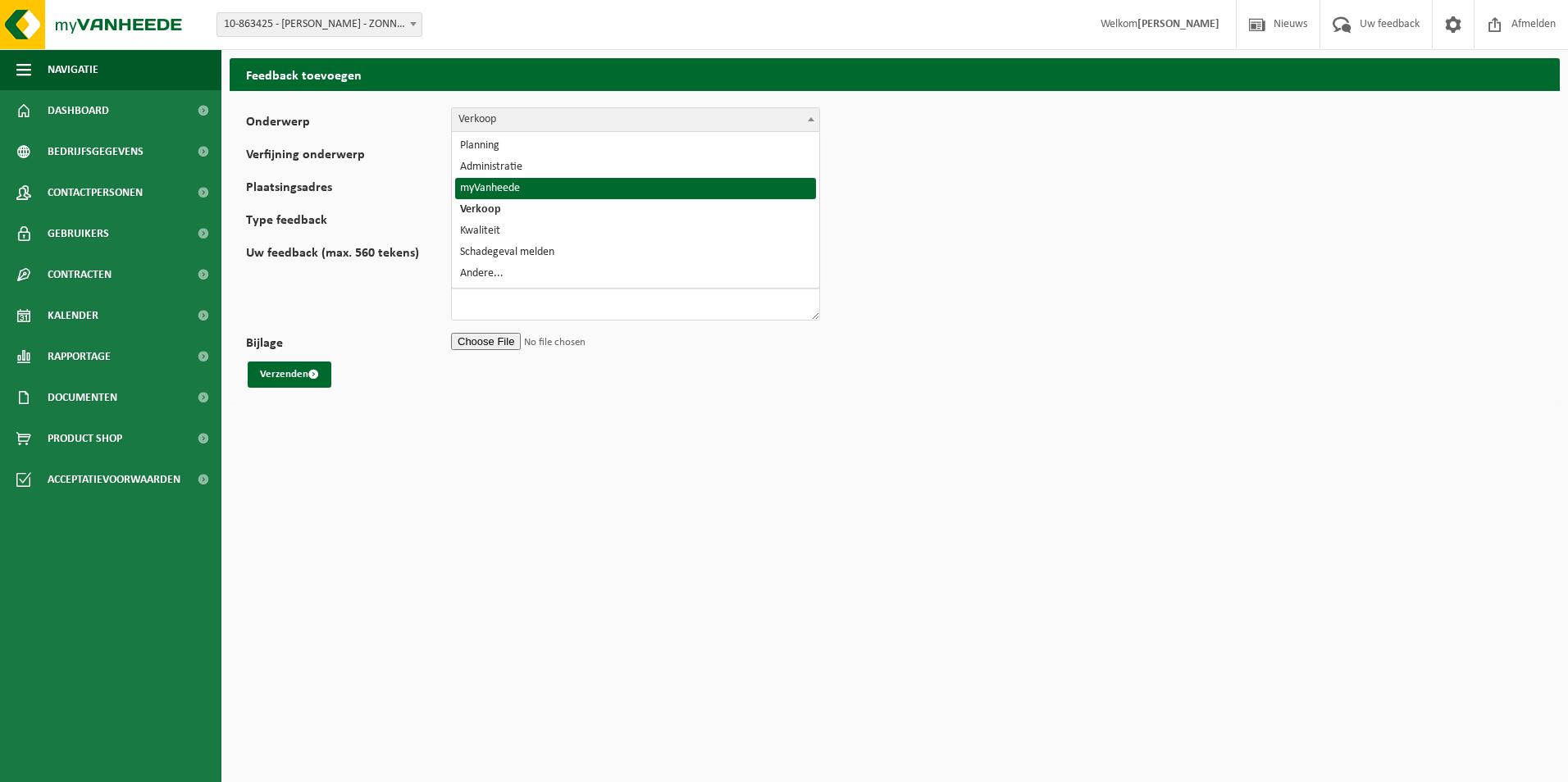
select select "11"
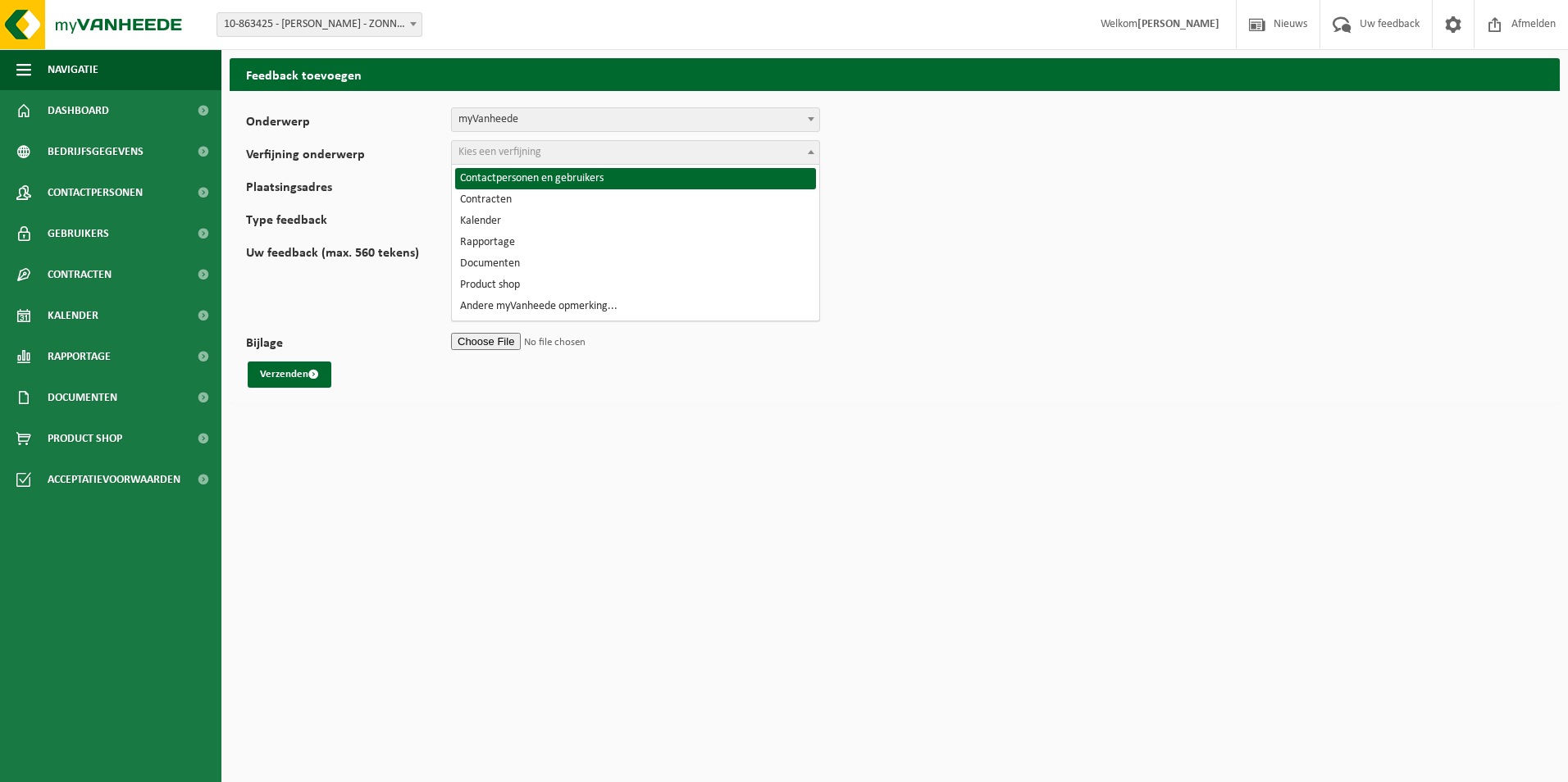
click at [596, 152] on span "Kies een verfijning" at bounding box center [636, 152] width 368 height 23
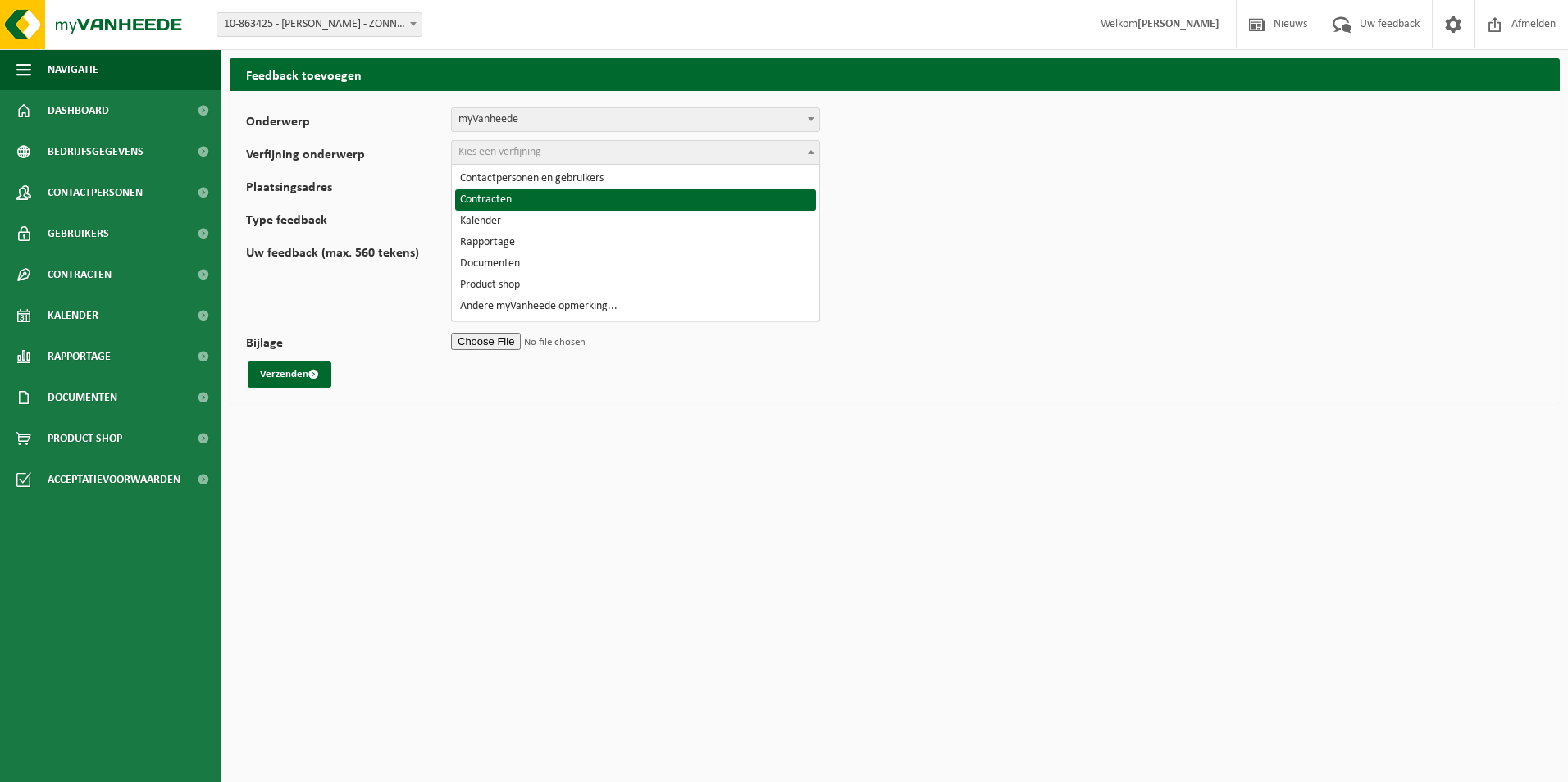
select select "13"
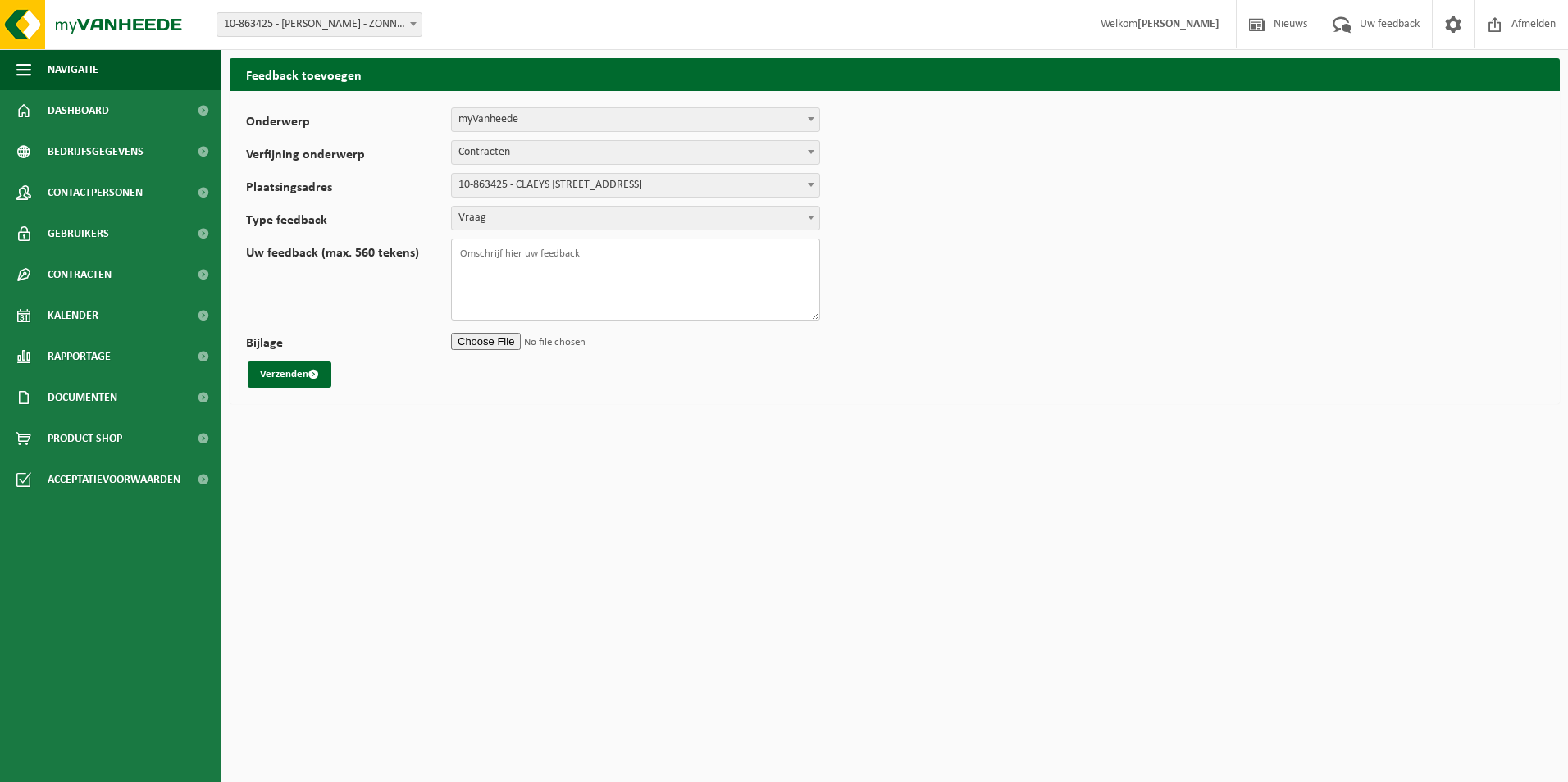
click at [557, 263] on textarea "Uw feedback (max. 560 tekens)" at bounding box center [635, 279] width 369 height 82
paste textarea "asbesthoudende bouwmaterialen cementgebonden (hechtgebonden) (04-000023)"
click at [668, 302] on textarea "Beste, Ik heb 2 paletten met asbest ; 1 platenzak van 2.5 x 1.2 x 0.3 m en 1 bi…" at bounding box center [635, 279] width 369 height 82
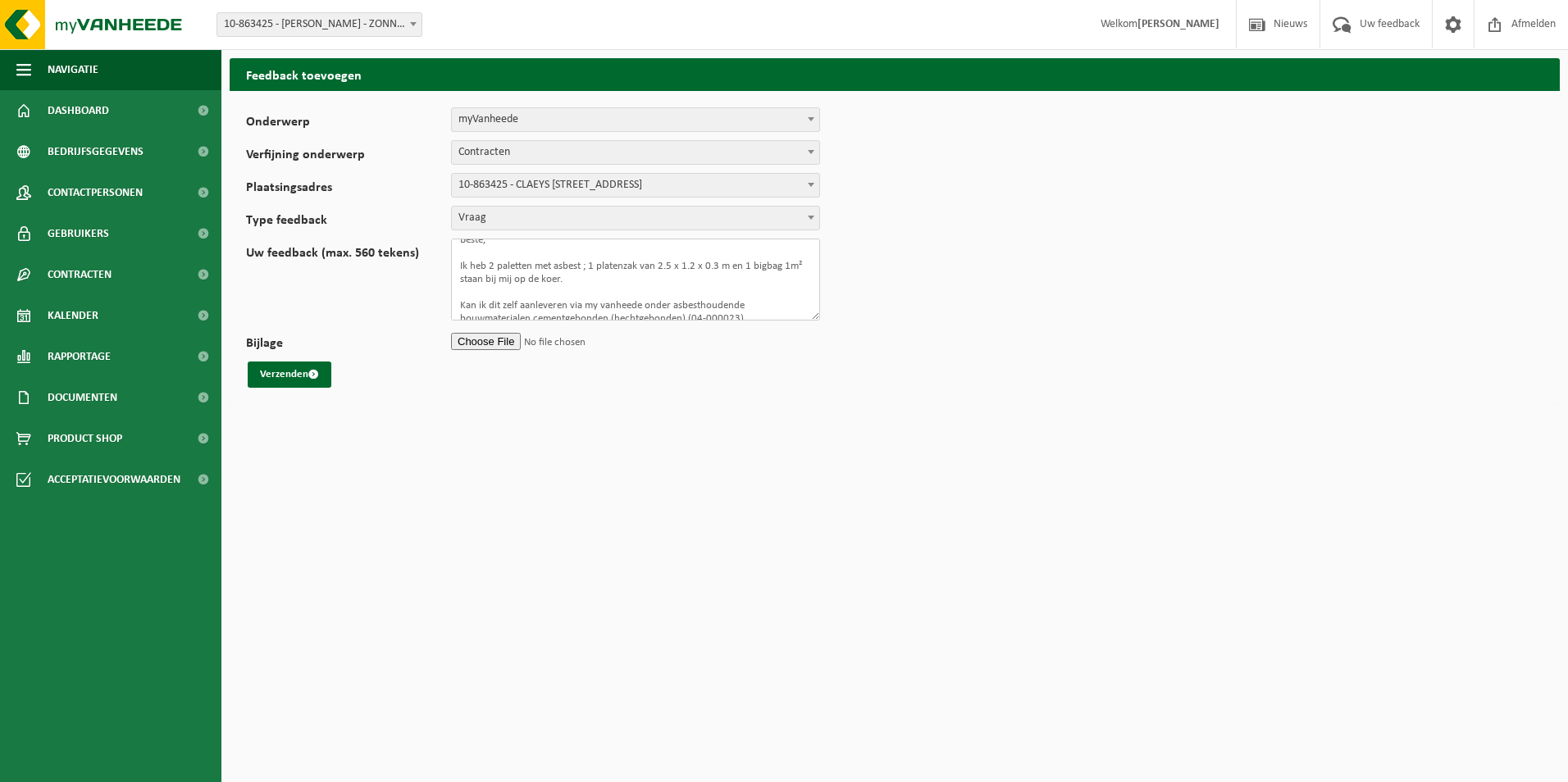
click at [672, 300] on textarea "Beste, Ik heb 2 paletten met asbest ; 1 platenzak van 2.5 x 1.2 x 0.3 m en 1 bi…" at bounding box center [635, 279] width 369 height 82
click at [674, 300] on textarea "Beste, Ik heb 2 paletten met asbest ; 1 platenzak van 2.5 x 1.2 x 0.3 m en 1 bi…" at bounding box center [635, 279] width 369 height 82
click at [673, 302] on textarea "Beste, Ik heb 2 paletten met asbest ; 1 platenzak van 2.5 x 1.2 x 0.3 m en 1 bi…" at bounding box center [635, 279] width 369 height 82
click at [758, 314] on textarea "Beste, Ik heb 2 paletten met asbest ; 1 platenzak van 2.5 x 1.2 x 0.3 m en 1 bi…" at bounding box center [635, 279] width 369 height 82
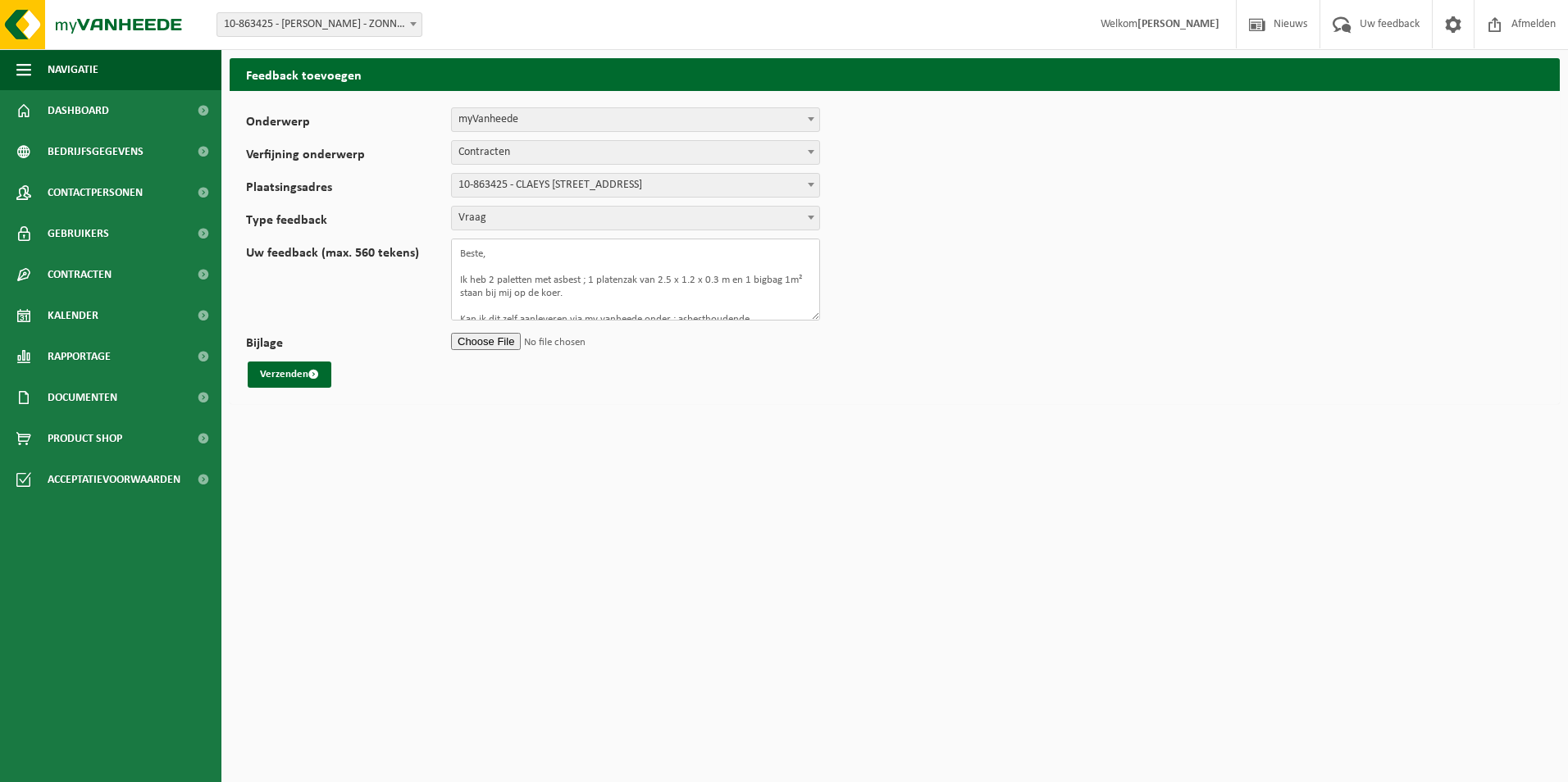
click at [506, 265] on textarea "Beste, Ik heb 2 paletten met asbest ; 1 platenzak van 2.5 x 1.2 x 0.3 m en 1 bi…" at bounding box center [635, 279] width 369 height 82
click at [702, 270] on textarea "Beste, In het verleden bracht ik al asbest in zakken zelf aan. Toen ik laatst v…" at bounding box center [635, 279] width 369 height 82
click at [488, 300] on textarea "Beste, In het verleden bracht ik al asbest in zakken zelf aan. Toen ik laatst v…" at bounding box center [635, 279] width 369 height 82
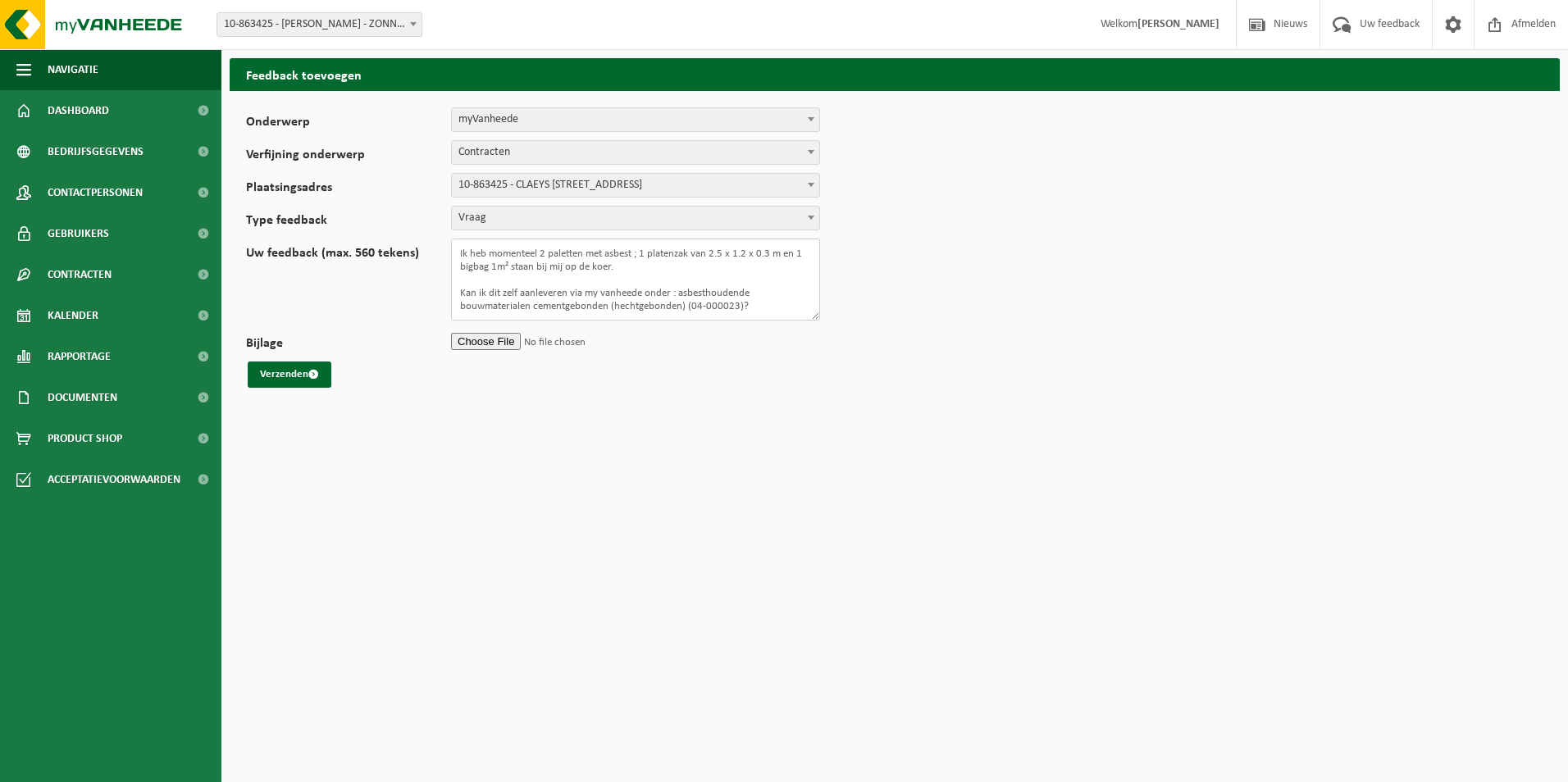
scroll to position [109, 0]
click at [518, 310] on textarea "Beste, In het verleden bracht ik al asbest in zakken zelf aan. Toen ik laatst v…" at bounding box center [635, 279] width 369 height 82
type textarea "Beste, In het verleden bracht ik al asbest in zakken zelf aan. Toen ik laatst v…"
click at [302, 374] on button "Verzenden" at bounding box center [289, 374] width 83 height 26
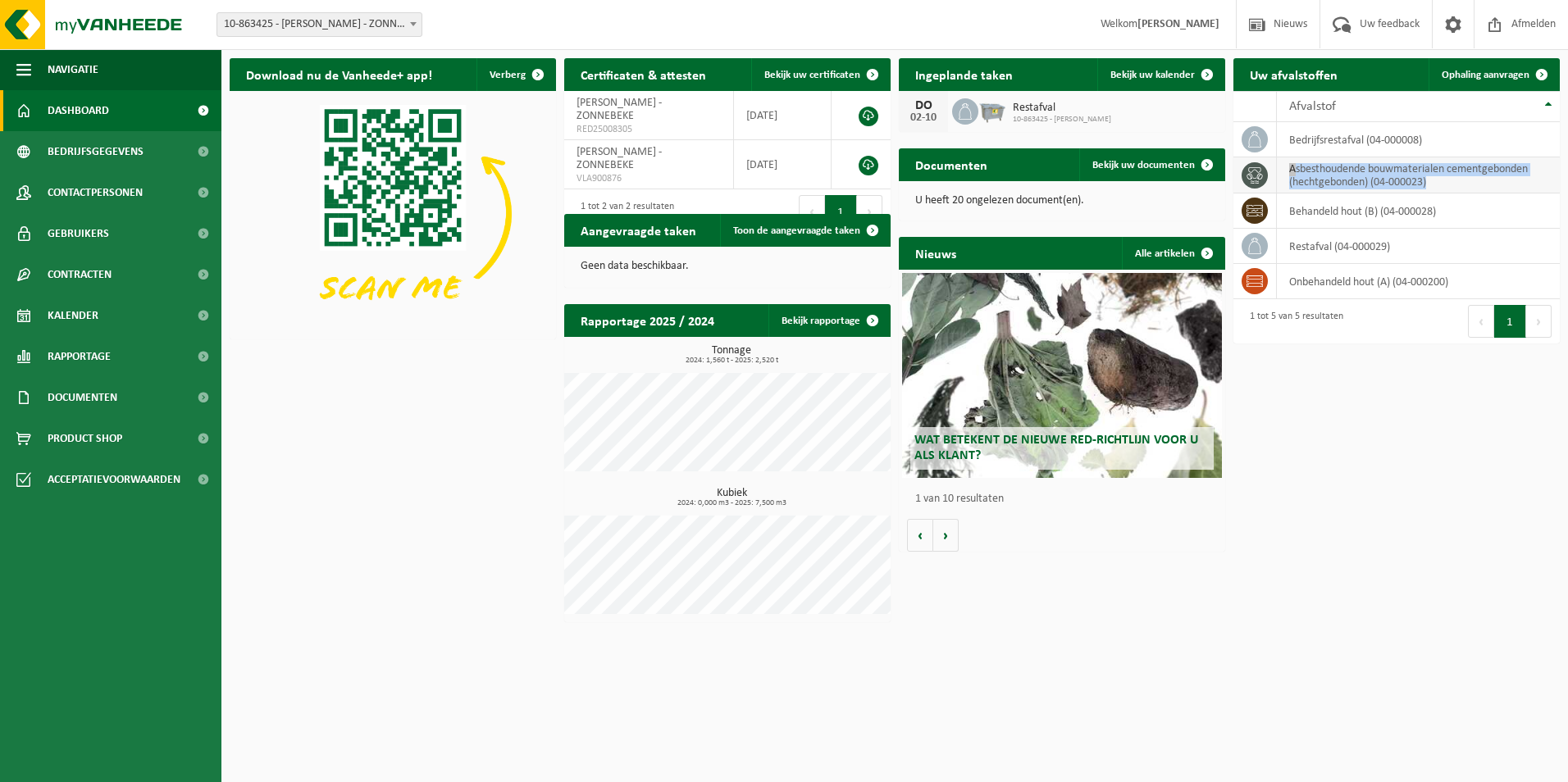
drag, startPoint x: 1290, startPoint y: 170, endPoint x: 1437, endPoint y: 184, distance: 147.7
click at [1437, 184] on td "asbesthoudende bouwmaterialen cementgebonden (hechtgebonden) (04-000023)" at bounding box center [1417, 176] width 283 height 36
copy td "asbesthoudende bouwmaterialen cementgebonden (hechtgebonden) (04-000023)"
